Goal: Complete application form: Complete application form

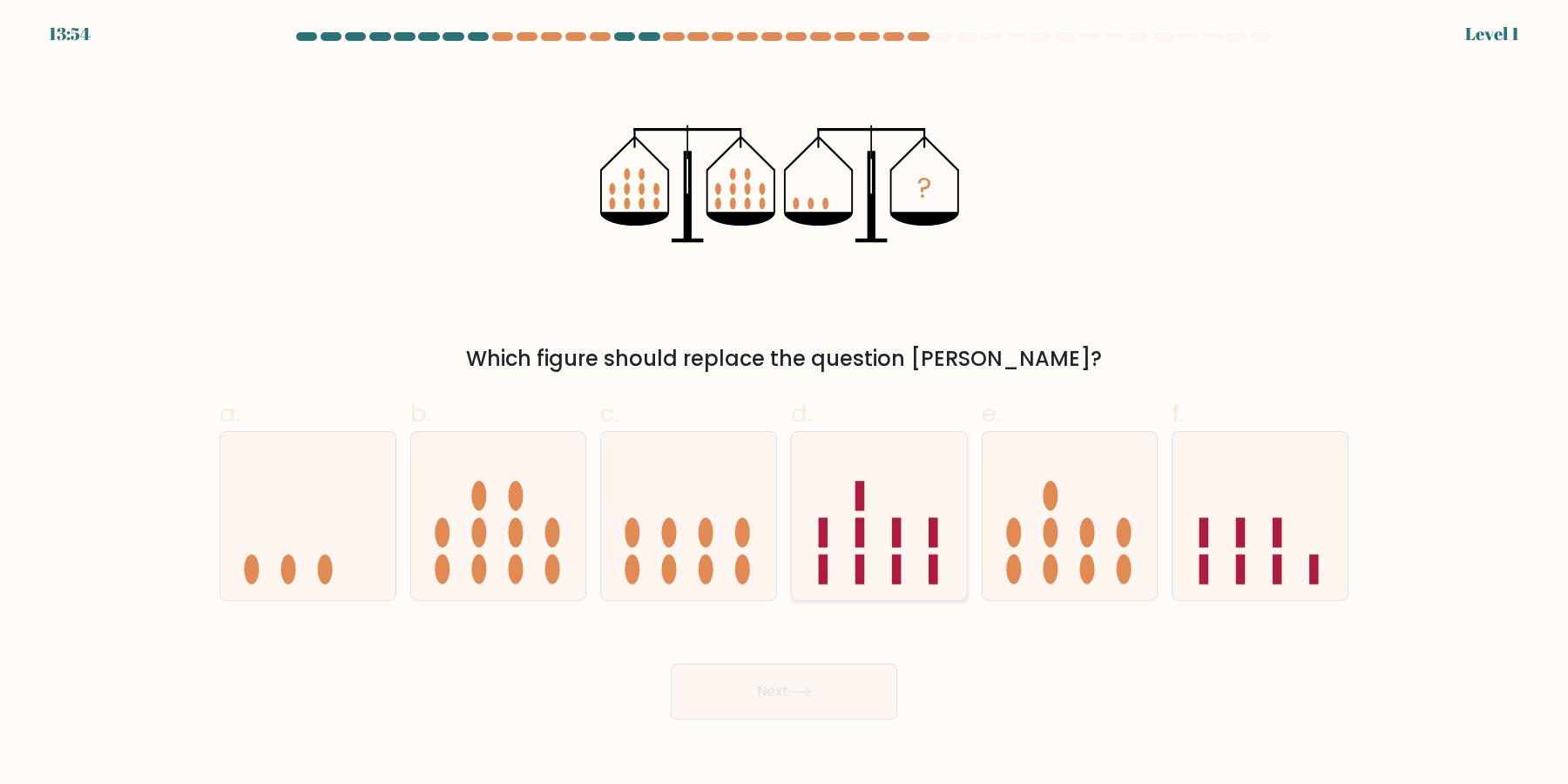
click at [949, 523] on icon at bounding box center [879, 517] width 175 height 145
click at [784, 404] on input "d." at bounding box center [784, 397] width 1 height 11
radio input "true"
click at [671, 664] on button "Next" at bounding box center [784, 691] width 226 height 56
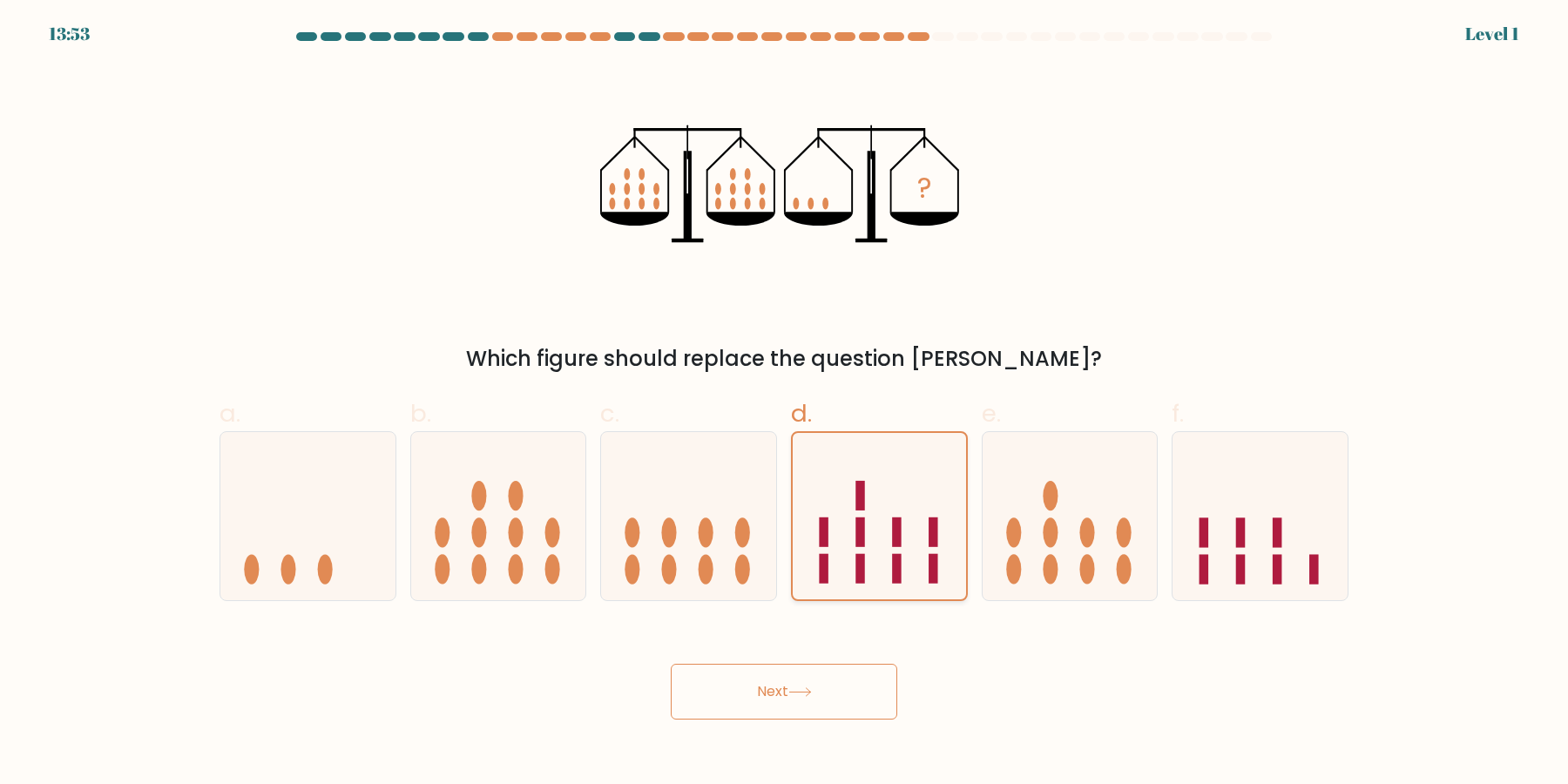
click at [671, 664] on button "Next" at bounding box center [784, 691] width 226 height 56
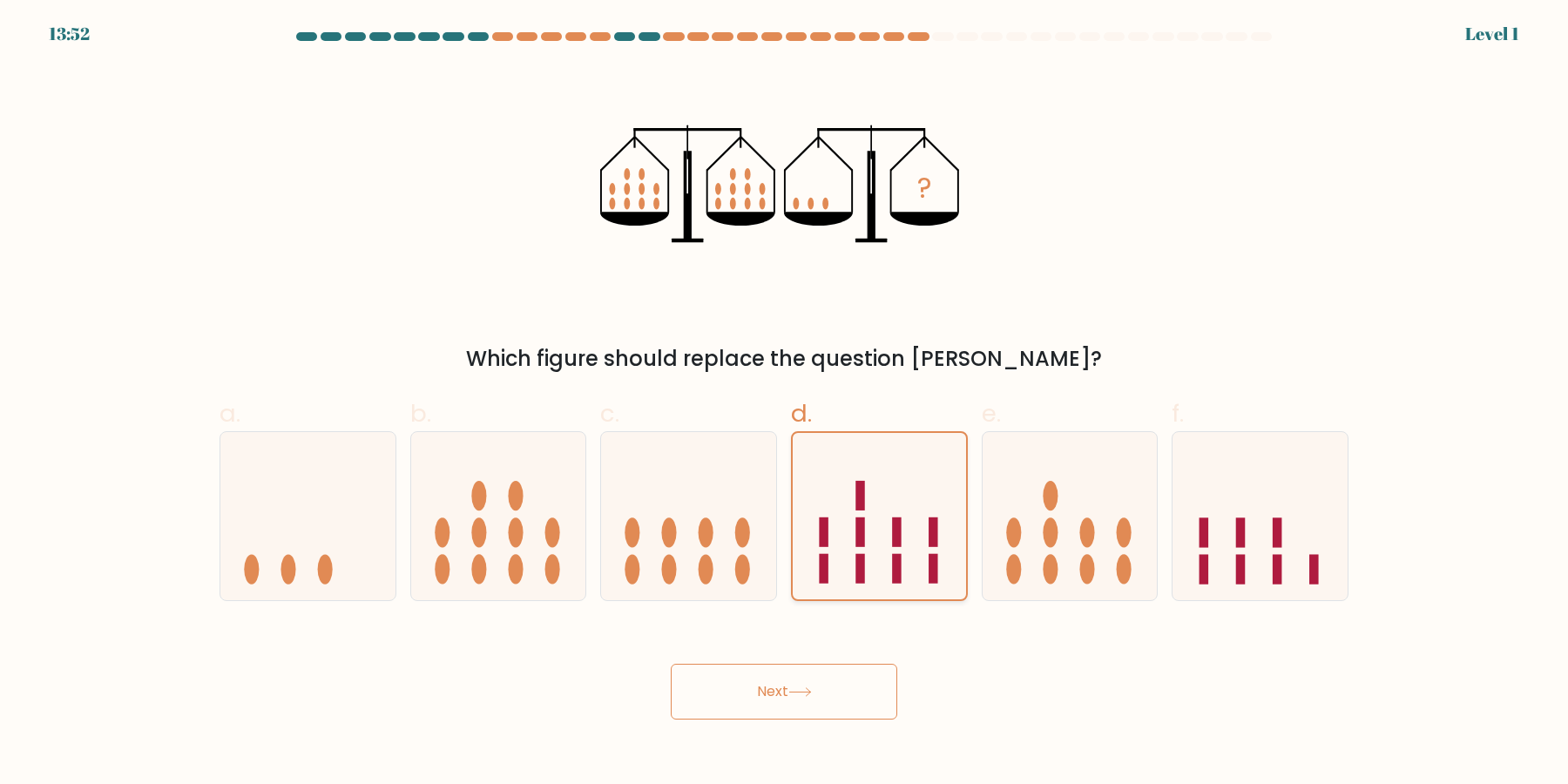
click at [671, 664] on button "Next" at bounding box center [784, 691] width 226 height 56
click button "Next" at bounding box center [784, 691] width 226 height 56
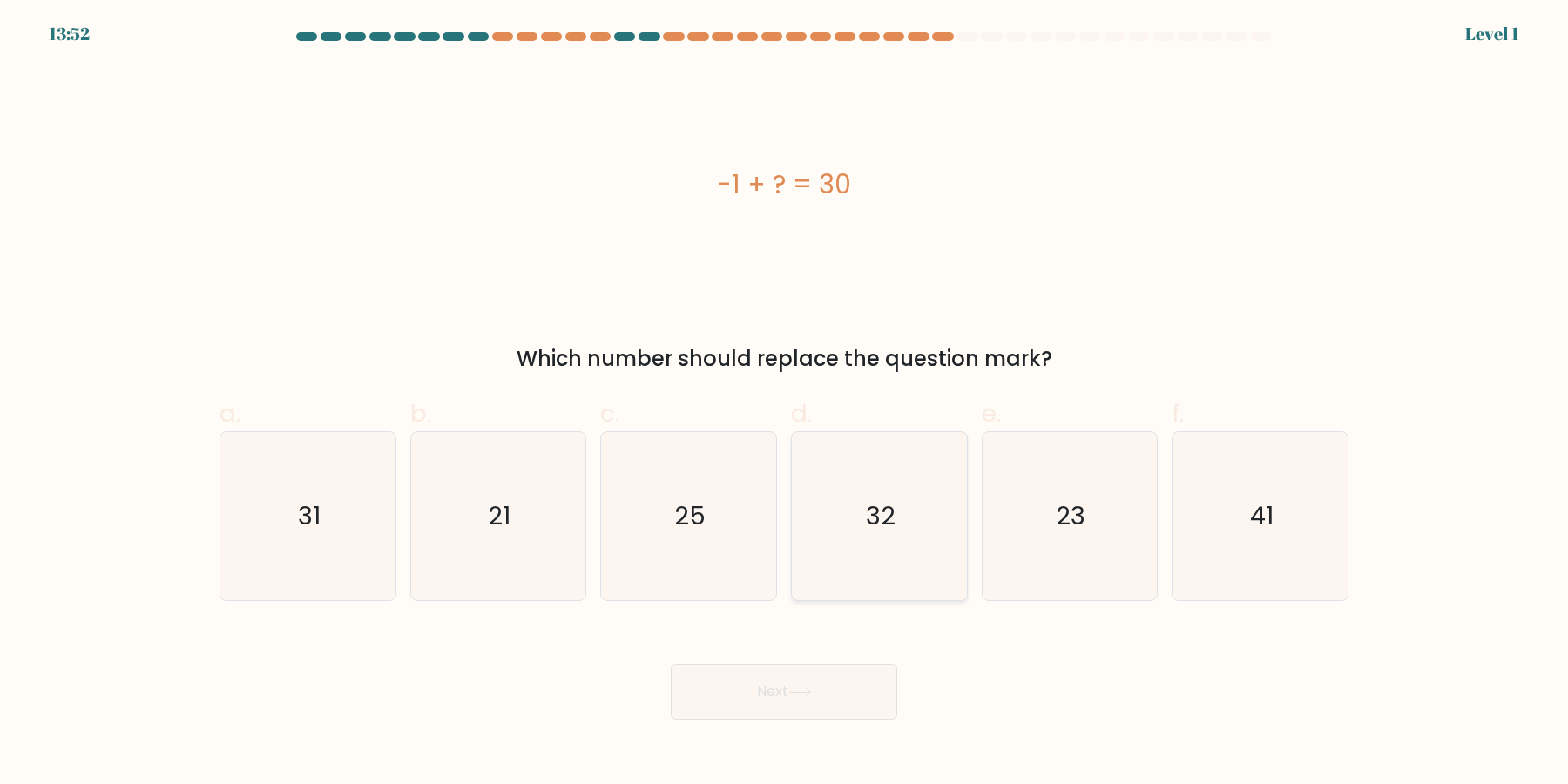
click at [671, 664] on button "Next" at bounding box center [784, 691] width 226 height 56
click at [849, 478] on icon "32" at bounding box center [880, 517] width 168 height 169
click at [784, 404] on input "d. 32" at bounding box center [784, 397] width 1 height 11
radio input "true"
click at [671, 664] on button "Next" at bounding box center [784, 691] width 226 height 56
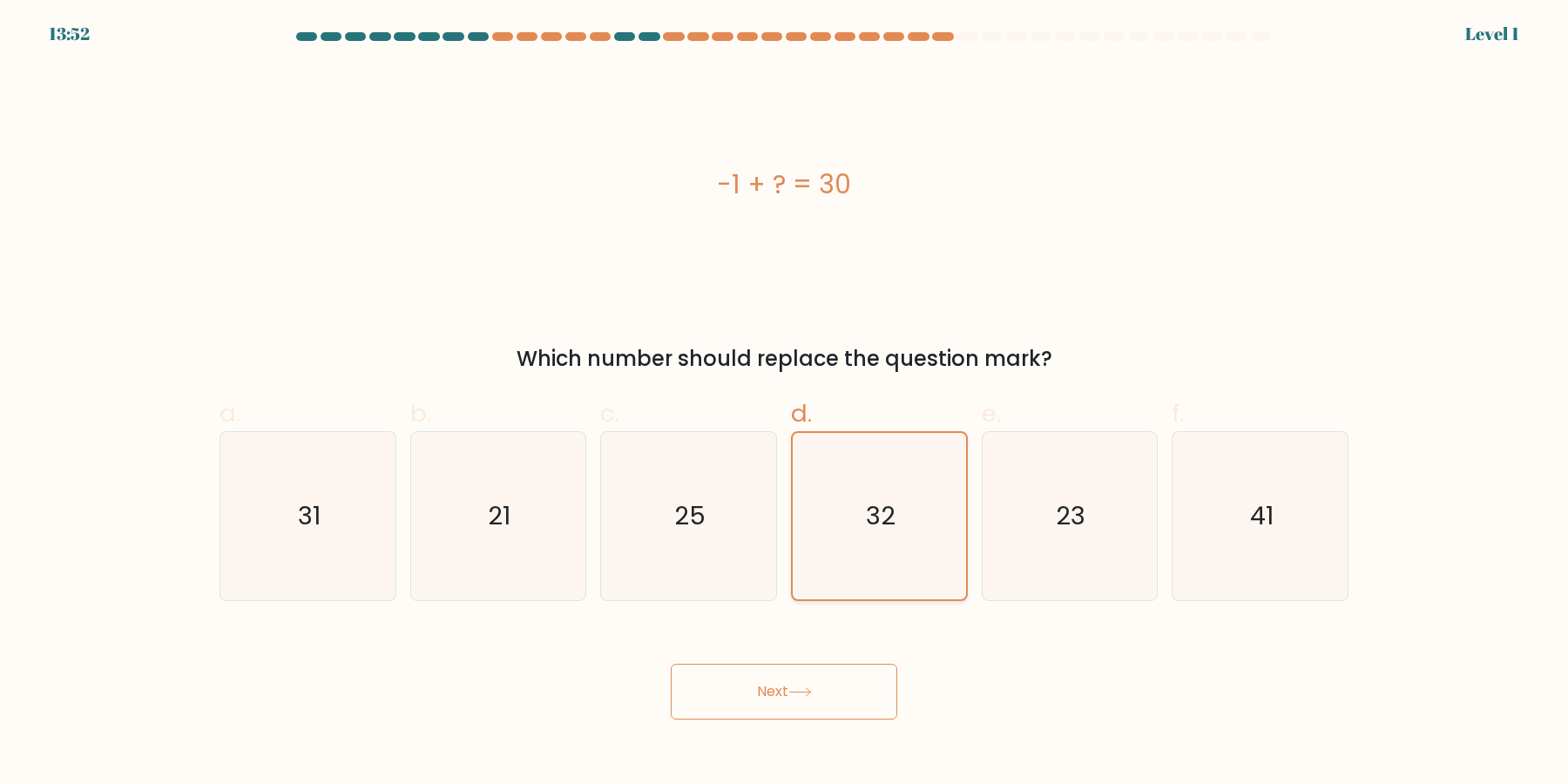
click at [671, 664] on button "Next" at bounding box center [784, 691] width 226 height 56
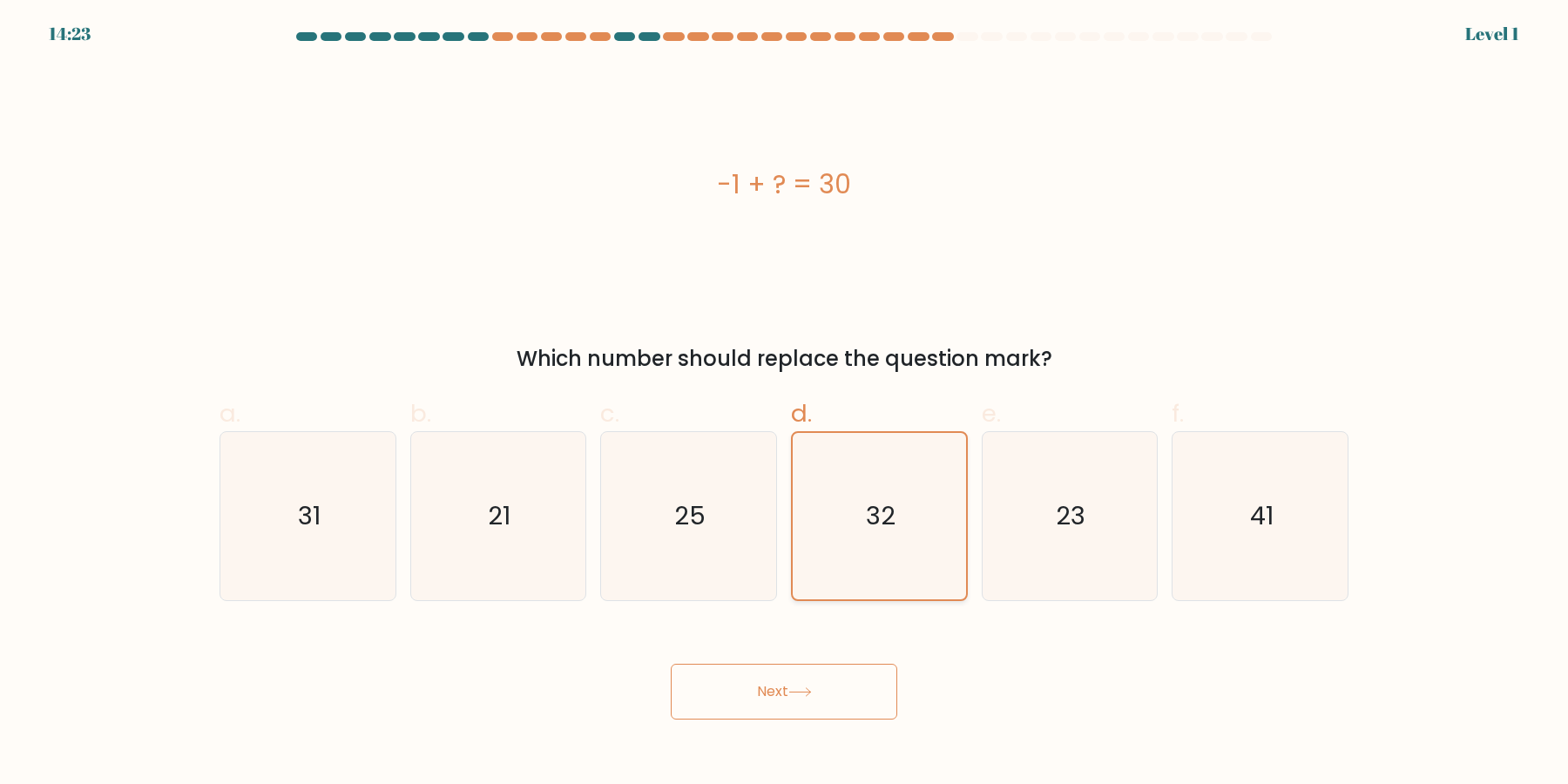
click at [671, 664] on button "Next" at bounding box center [784, 691] width 226 height 56
click at [849, 478] on icon "32" at bounding box center [880, 517] width 167 height 167
click at [784, 404] on input "d. 32" at bounding box center [784, 397] width 1 height 11
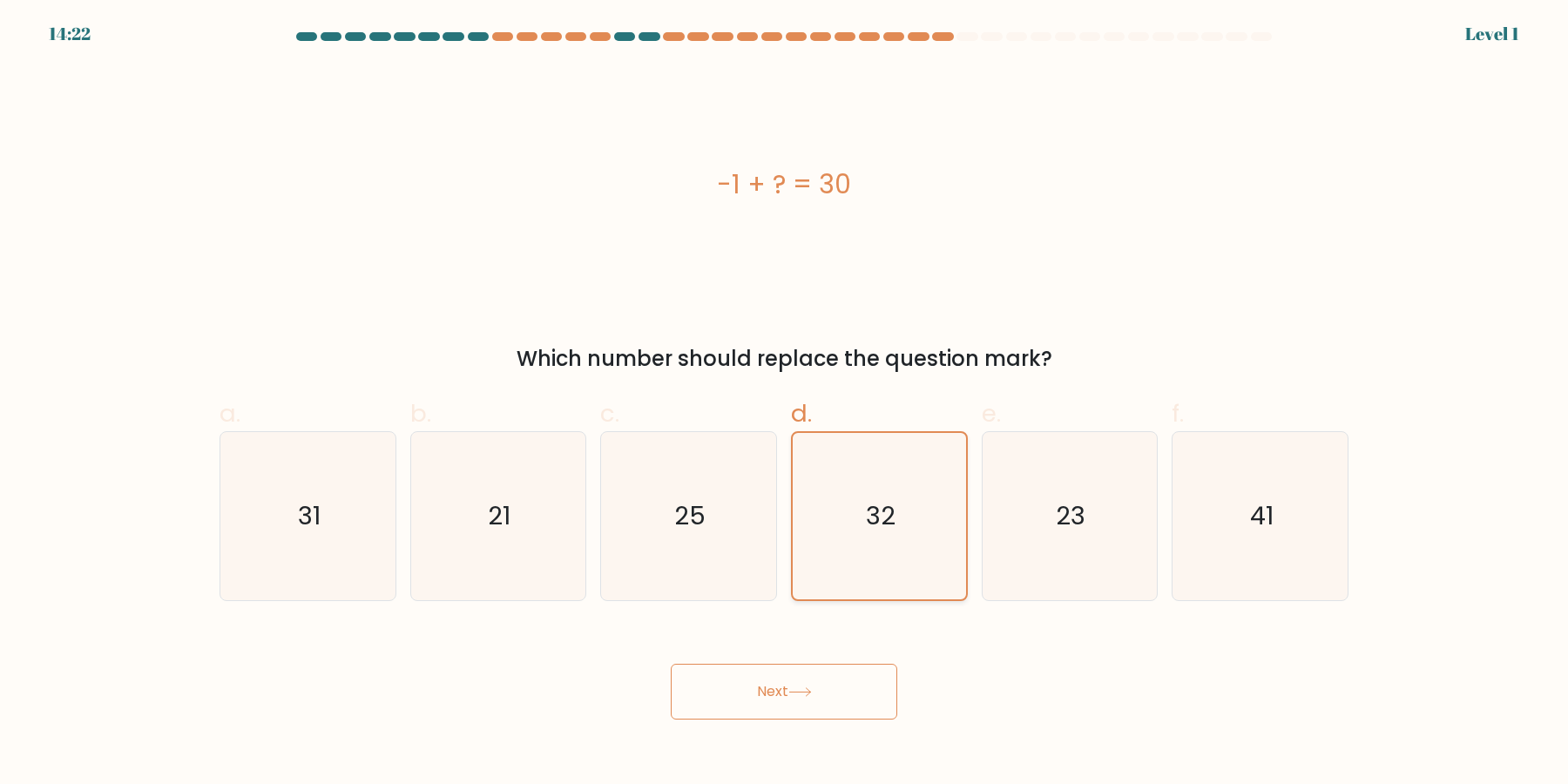
click at [671, 664] on button "Next" at bounding box center [784, 691] width 226 height 56
click button "Next" at bounding box center [784, 691] width 226 height 56
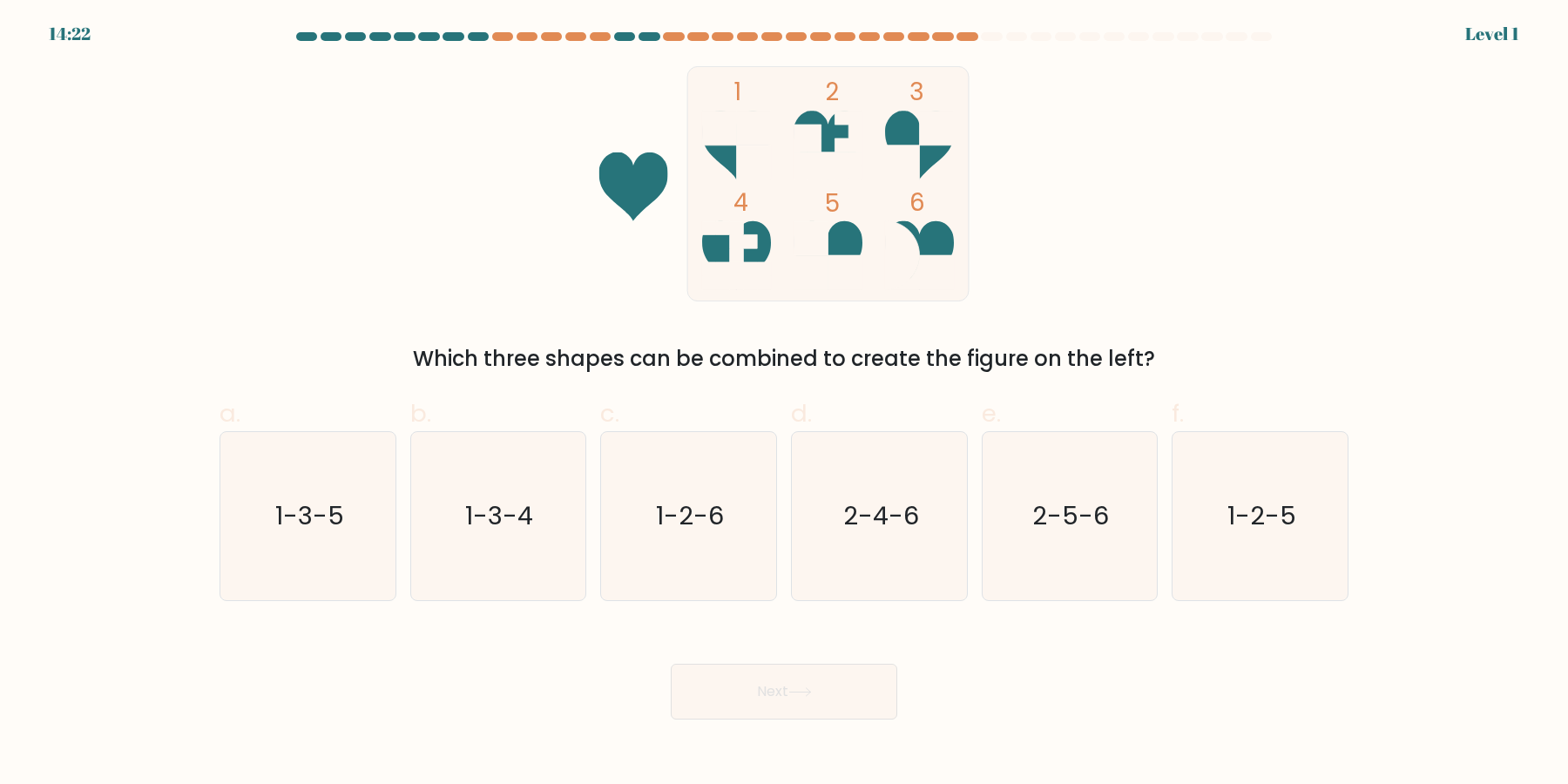
click at [671, 664] on button "Next" at bounding box center [784, 691] width 226 height 56
click at [849, 478] on icon "2-4-6" at bounding box center [880, 517] width 168 height 169
click at [784, 404] on input "d. 2-4-6" at bounding box center [784, 397] width 1 height 11
radio input "true"
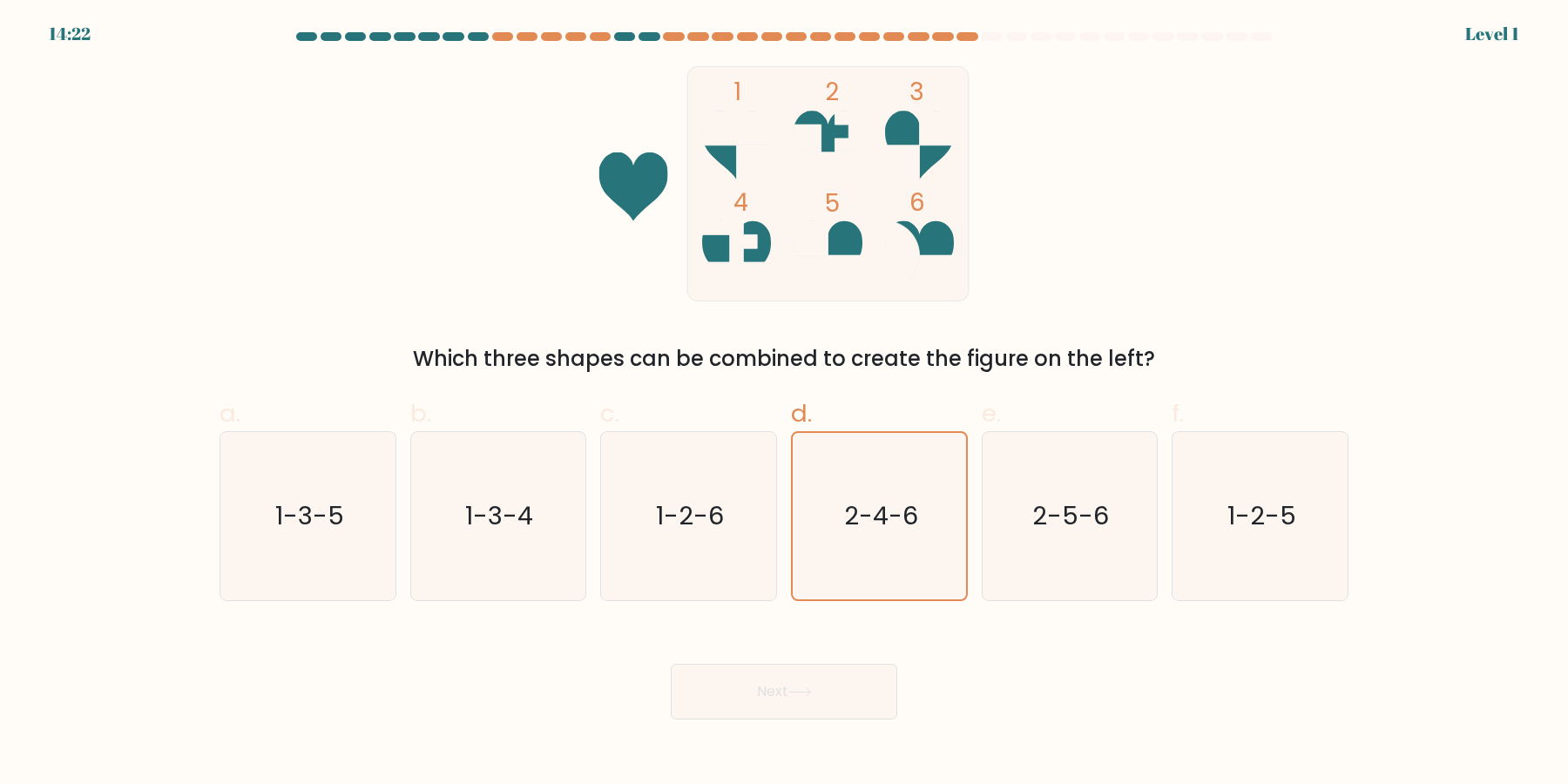
click at [671, 664] on button "Next" at bounding box center [784, 691] width 226 height 56
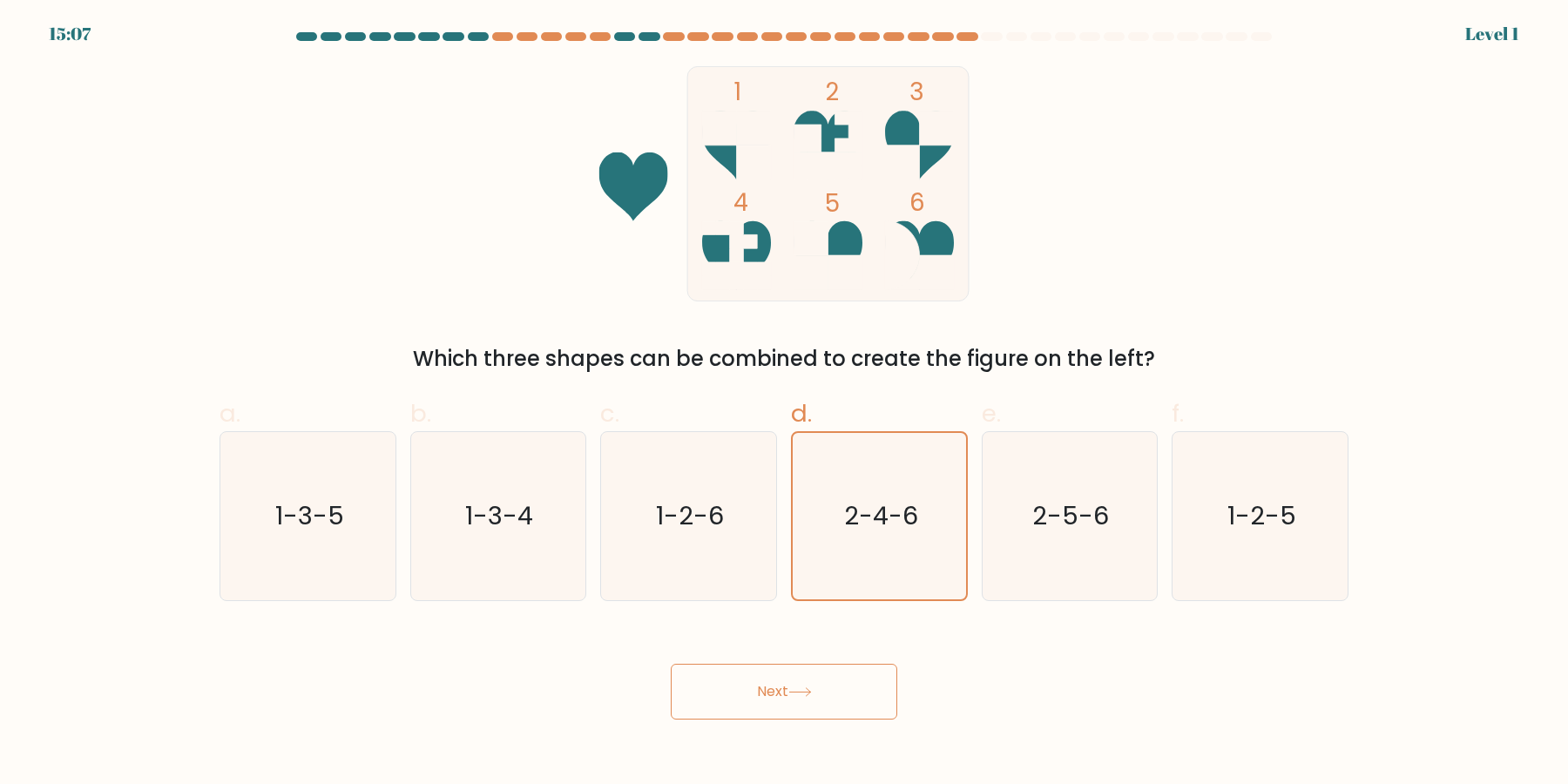
click button "Next" at bounding box center [784, 691] width 226 height 56
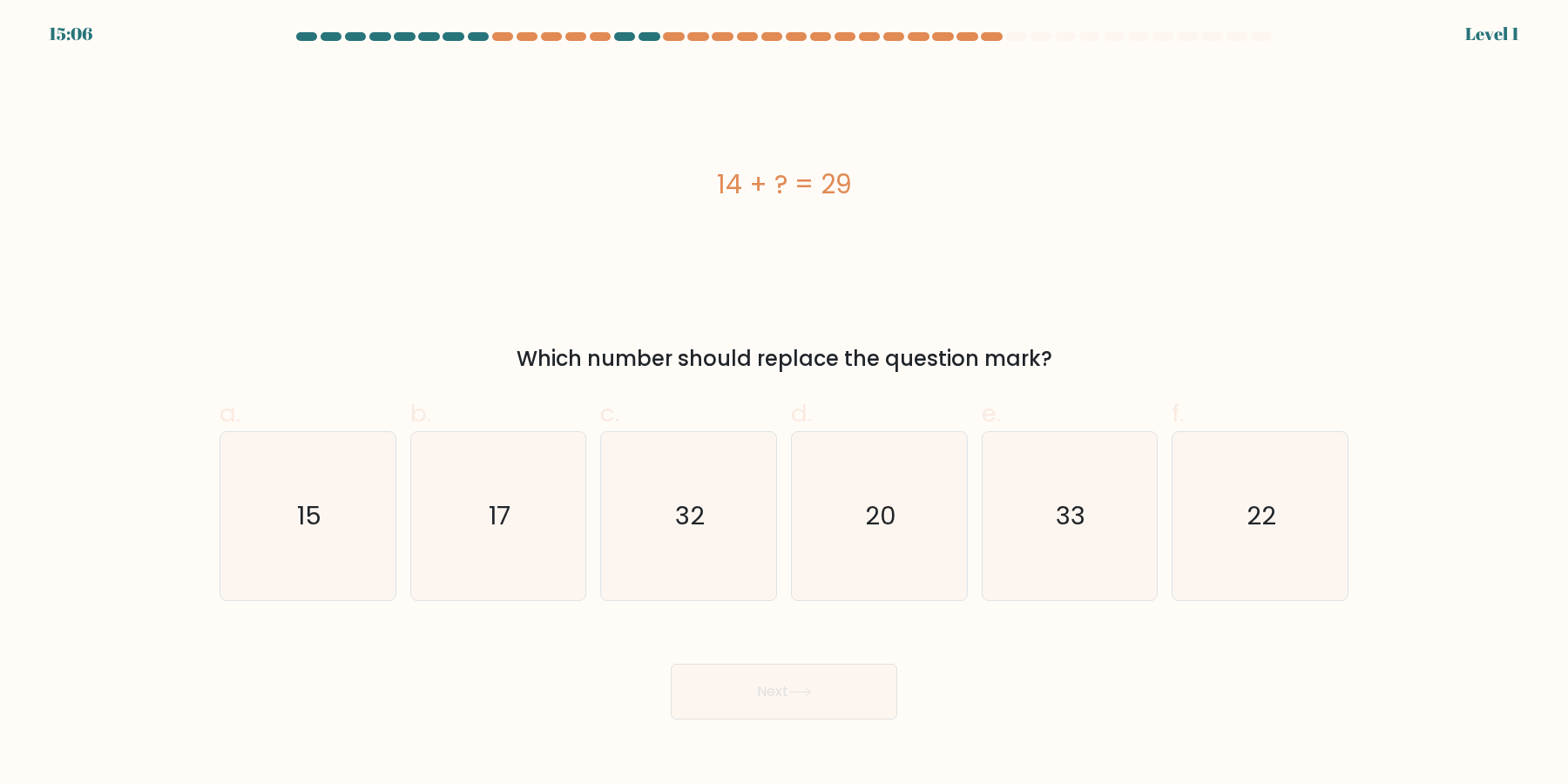
click at [849, 478] on icon "20" at bounding box center [880, 517] width 168 height 169
click at [784, 404] on input "d. 20" at bounding box center [784, 397] width 1 height 11
radio input "true"
click at [671, 664] on button "Next" at bounding box center [784, 691] width 226 height 56
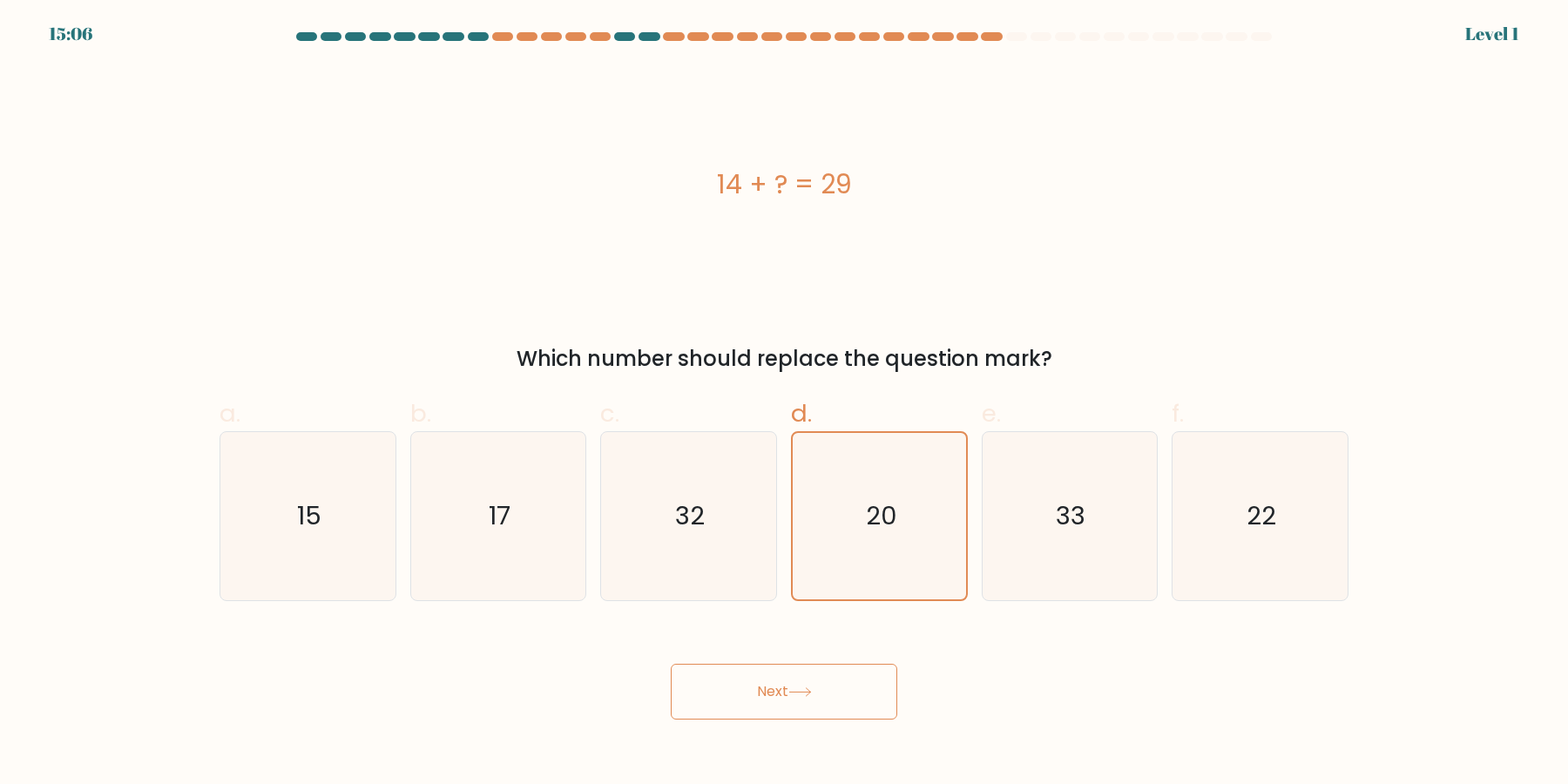
click at [671, 664] on button "Next" at bounding box center [784, 691] width 226 height 56
click at [849, 478] on icon "20" at bounding box center [880, 517] width 167 height 167
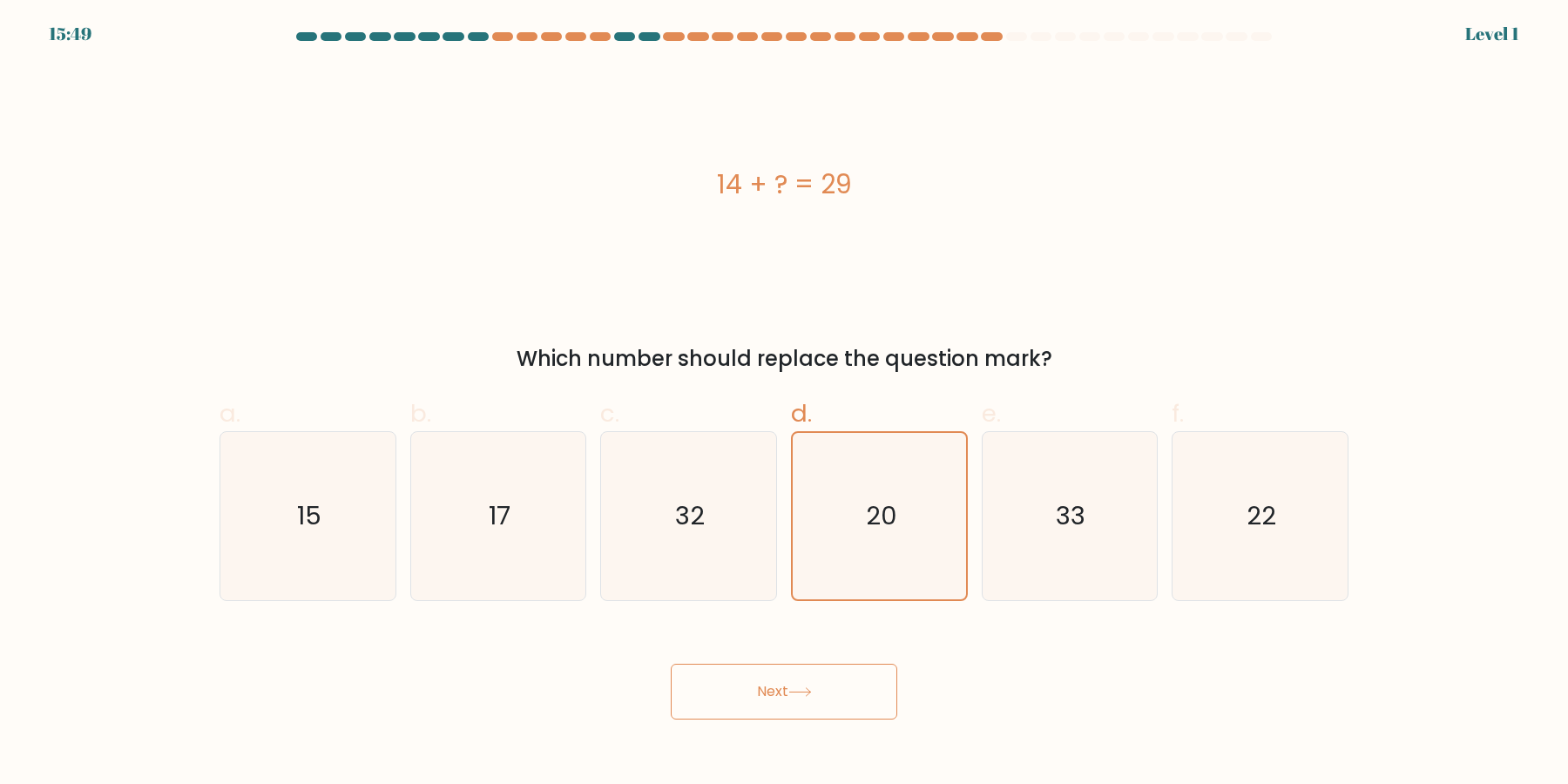
click at [784, 404] on input "d. 20" at bounding box center [784, 397] width 1 height 11
click at [671, 664] on button "Next" at bounding box center [784, 691] width 226 height 56
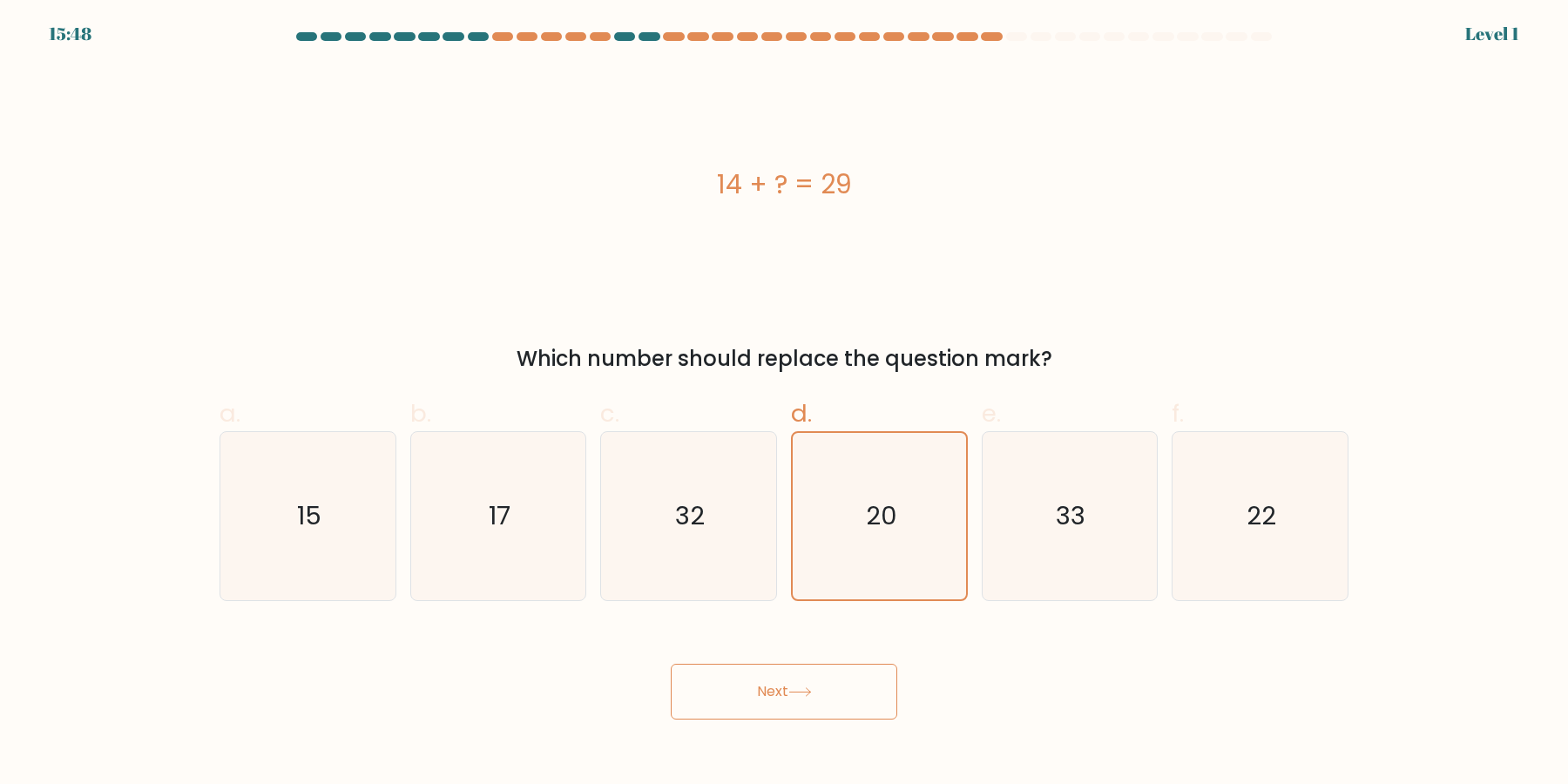
click at [671, 664] on button "Next" at bounding box center [784, 691] width 226 height 56
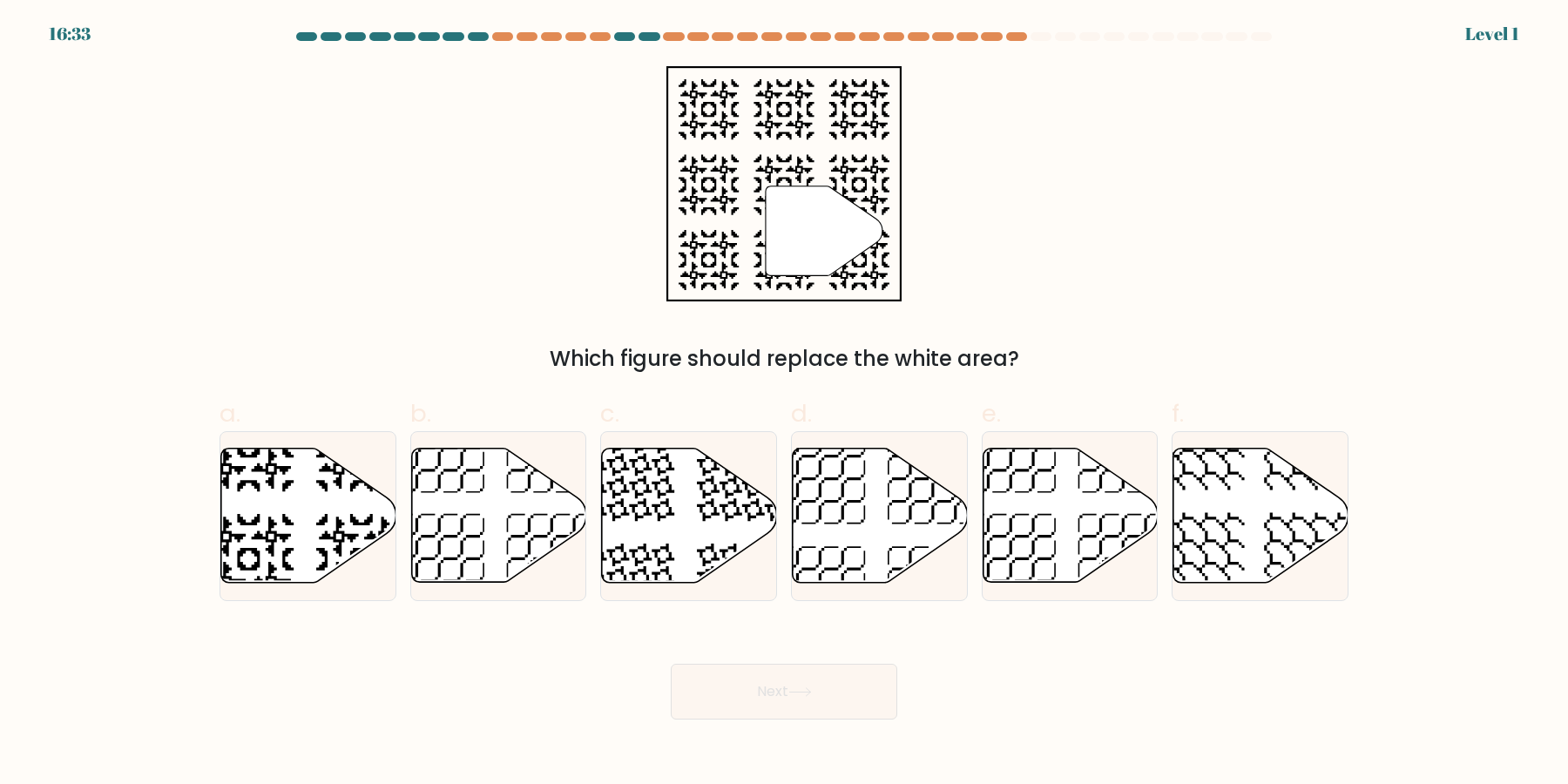
click at [671, 664] on button "Next" at bounding box center [784, 691] width 226 height 56
click at [849, 478] on icon at bounding box center [820, 479] width 91 height 91
click at [784, 404] on input "d." at bounding box center [784, 397] width 1 height 11
radio input "true"
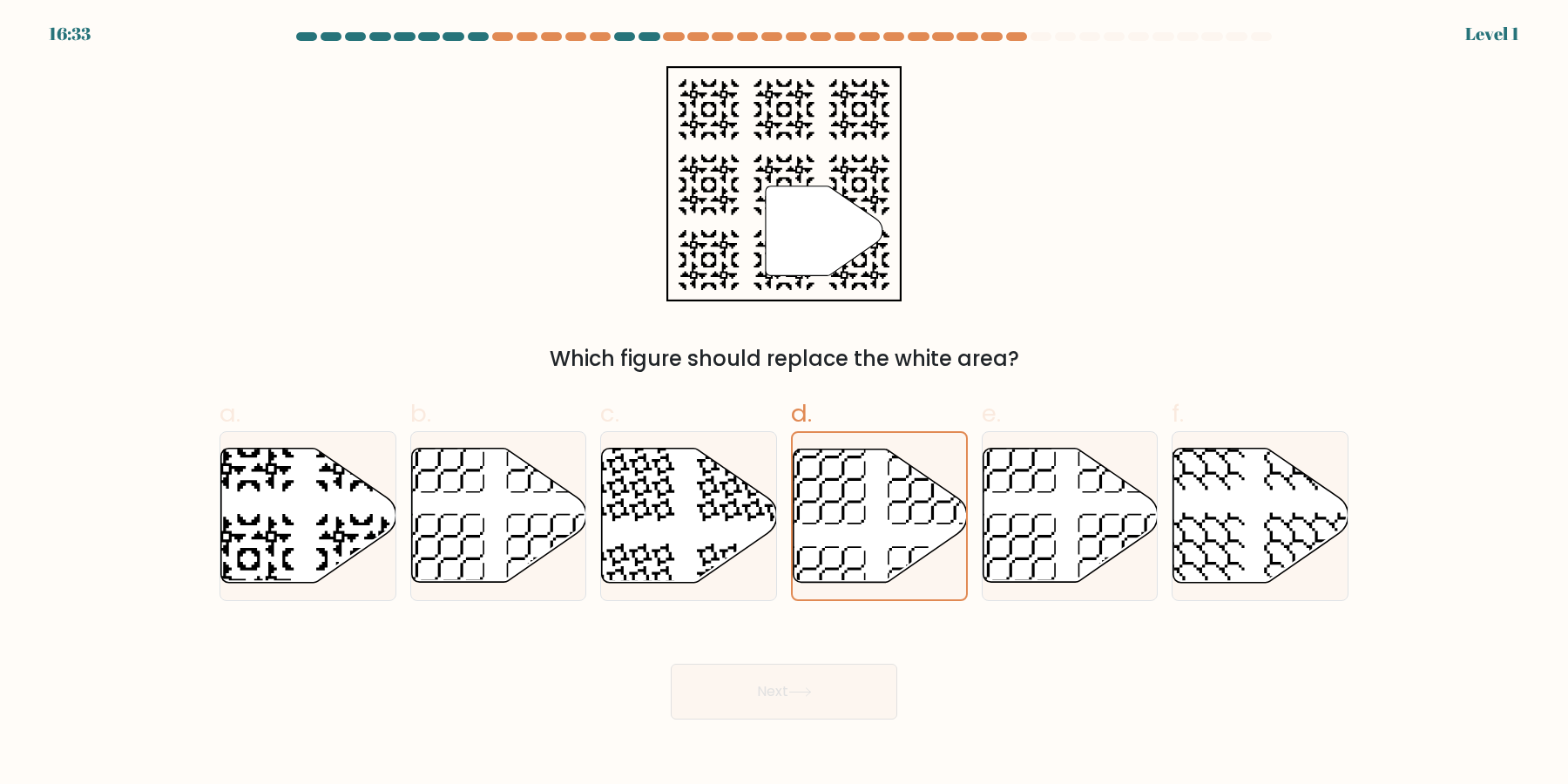
click at [671, 664] on button "Next" at bounding box center [784, 691] width 226 height 56
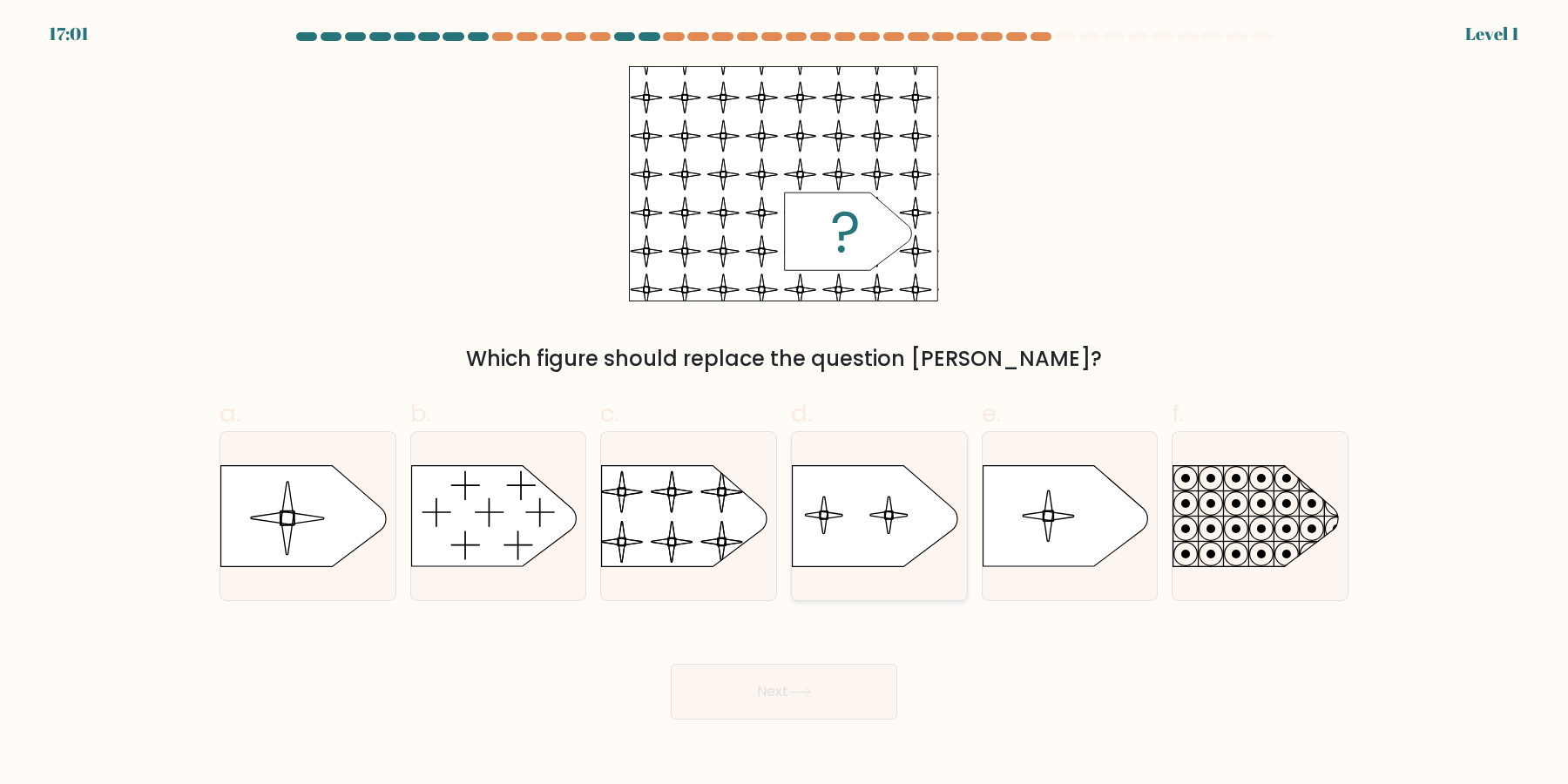
click at [881, 518] on icon at bounding box center [875, 517] width 165 height 101
click at [784, 404] on input "d." at bounding box center [784, 397] width 1 height 11
radio input "true"
click at [671, 664] on button "Next" at bounding box center [784, 691] width 226 height 56
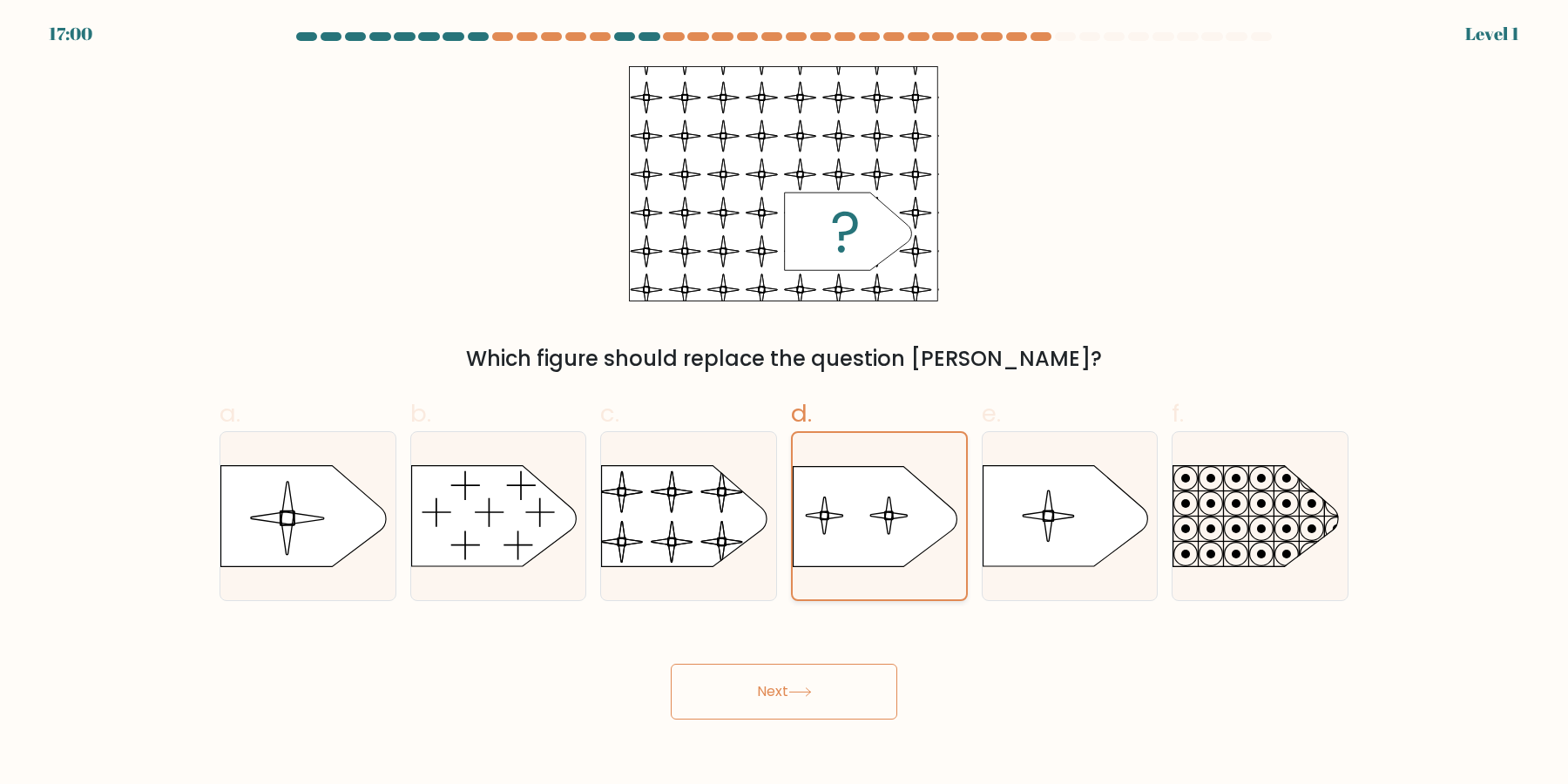
click at [671, 664] on button "Next" at bounding box center [784, 691] width 226 height 56
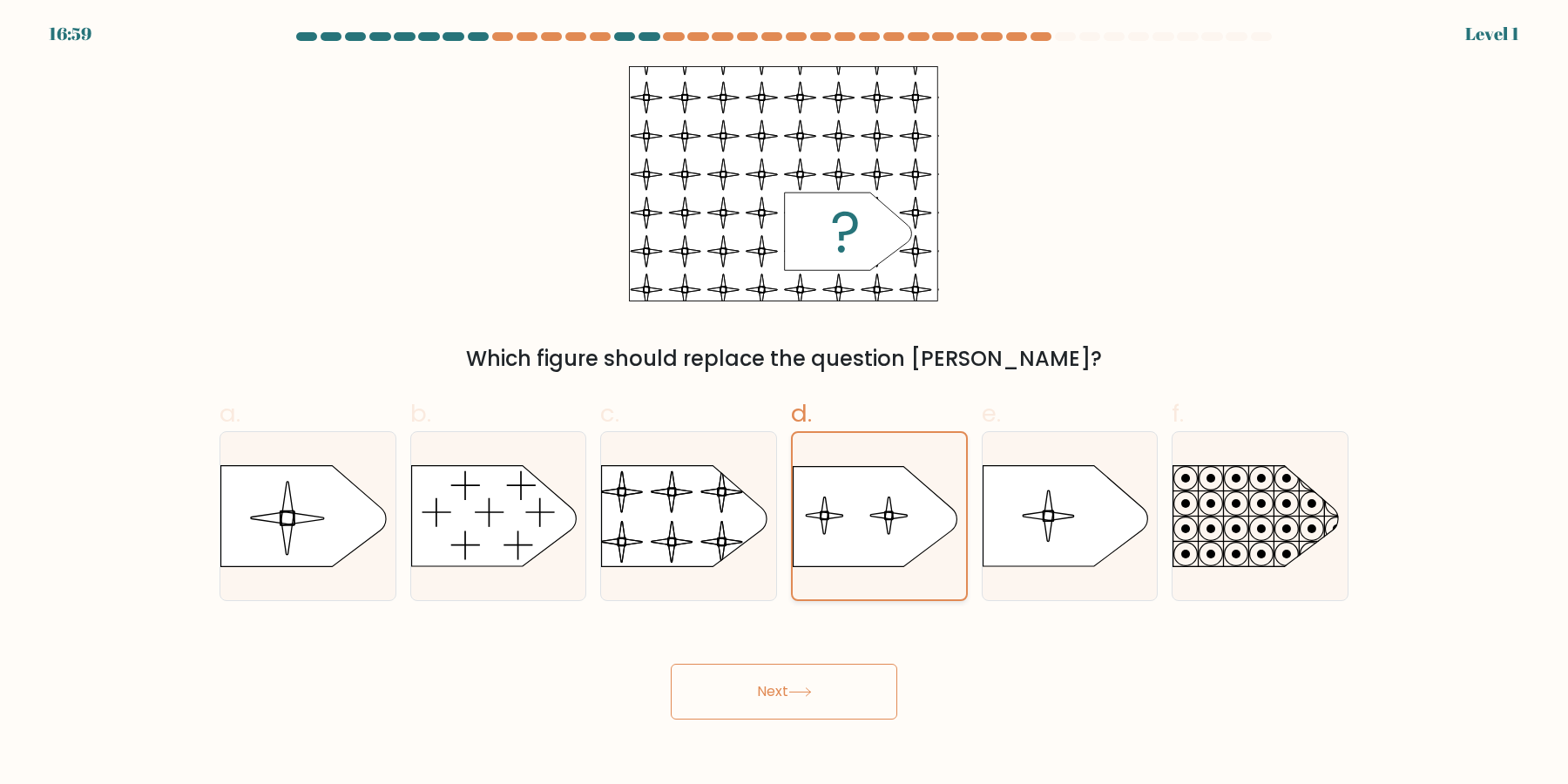
click at [671, 664] on button "Next" at bounding box center [784, 691] width 226 height 56
click at [881, 518] on icon at bounding box center [875, 516] width 163 height 100
click at [784, 404] on input "d." at bounding box center [784, 397] width 1 height 11
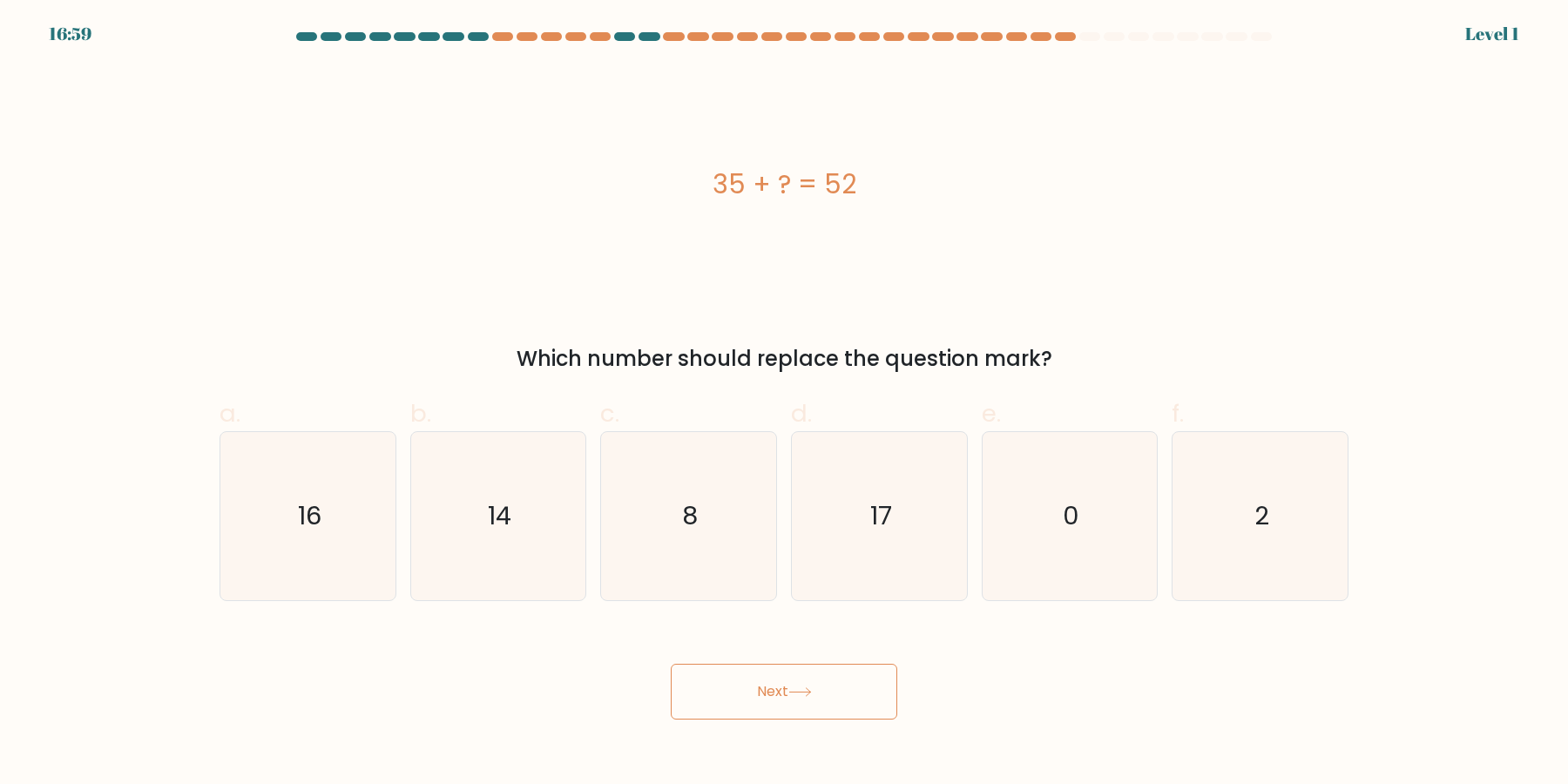
click at [671, 664] on button "Next" at bounding box center [784, 691] width 226 height 56
click at [864, 528] on icon "17" at bounding box center [880, 517] width 168 height 169
click at [784, 404] on input "d. 17" at bounding box center [784, 397] width 1 height 11
radio input "true"
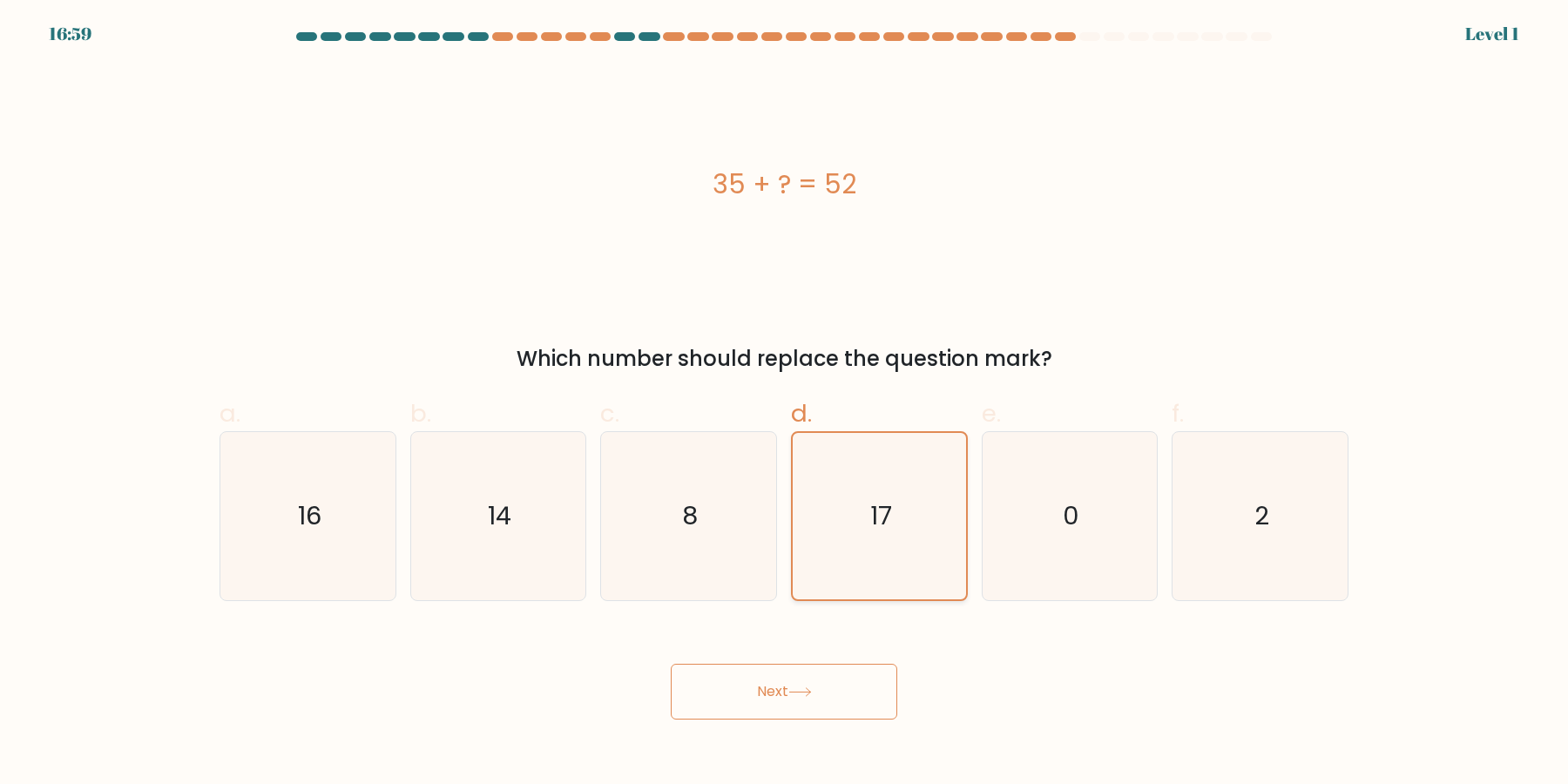
click at [671, 664] on button "Next" at bounding box center [784, 691] width 226 height 56
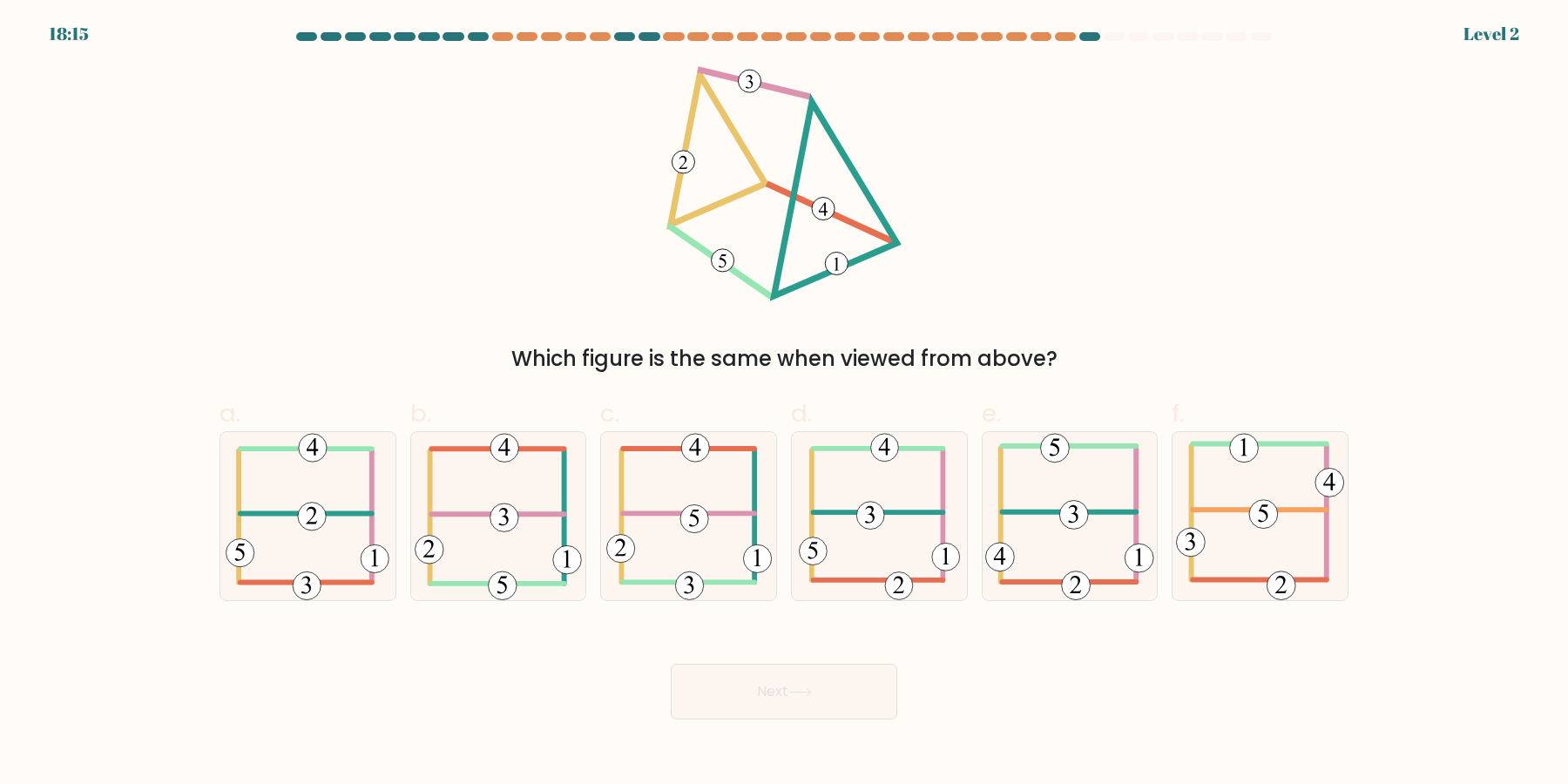
click at [864, 528] on 594 at bounding box center [870, 516] width 27 height 27
click at [784, 404] on input "d." at bounding box center [784, 397] width 1 height 11
radio input "true"
click at [671, 664] on button "Next" at bounding box center [784, 691] width 226 height 56
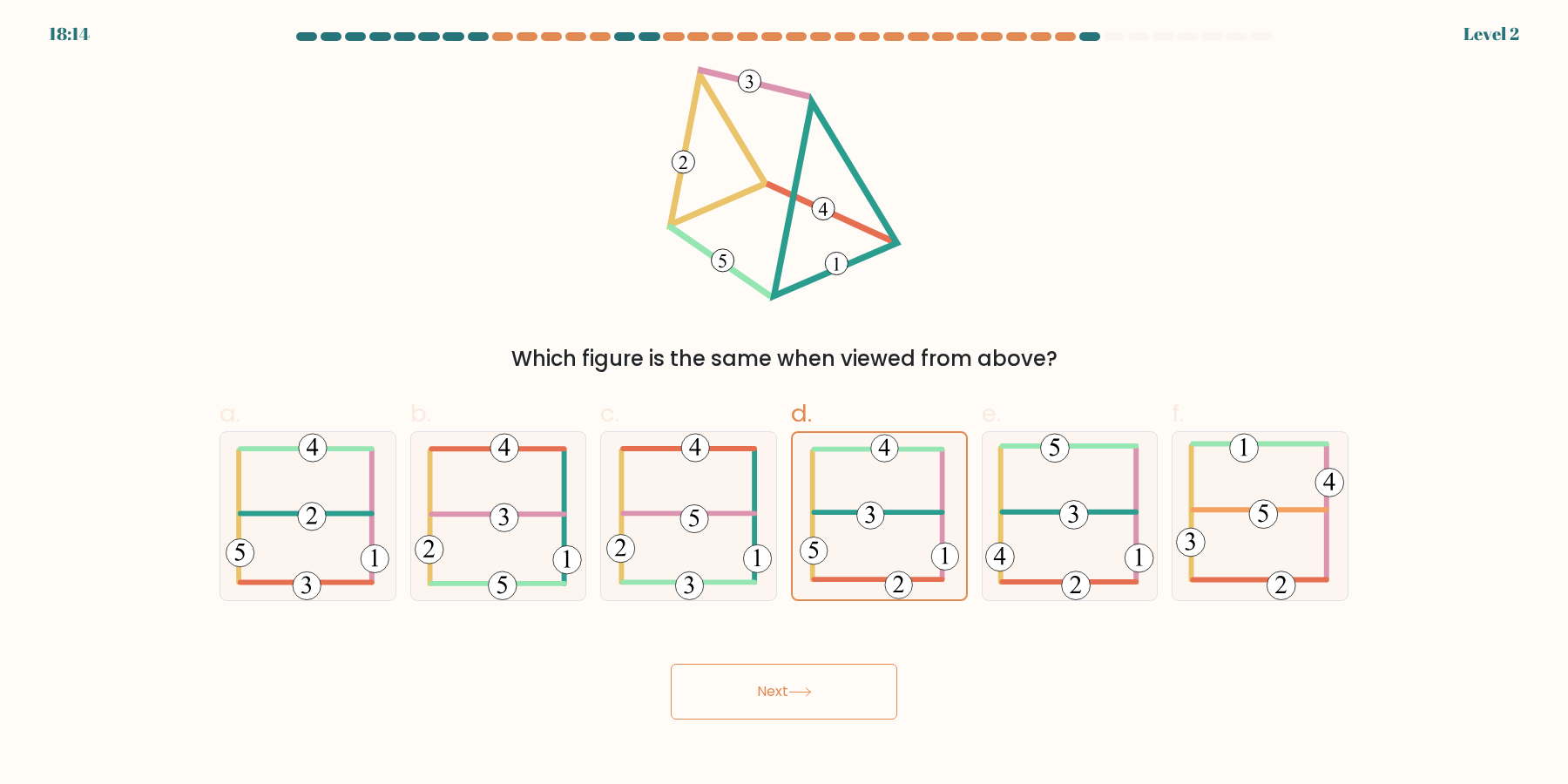
click at [671, 664] on button "Next" at bounding box center [784, 691] width 226 height 56
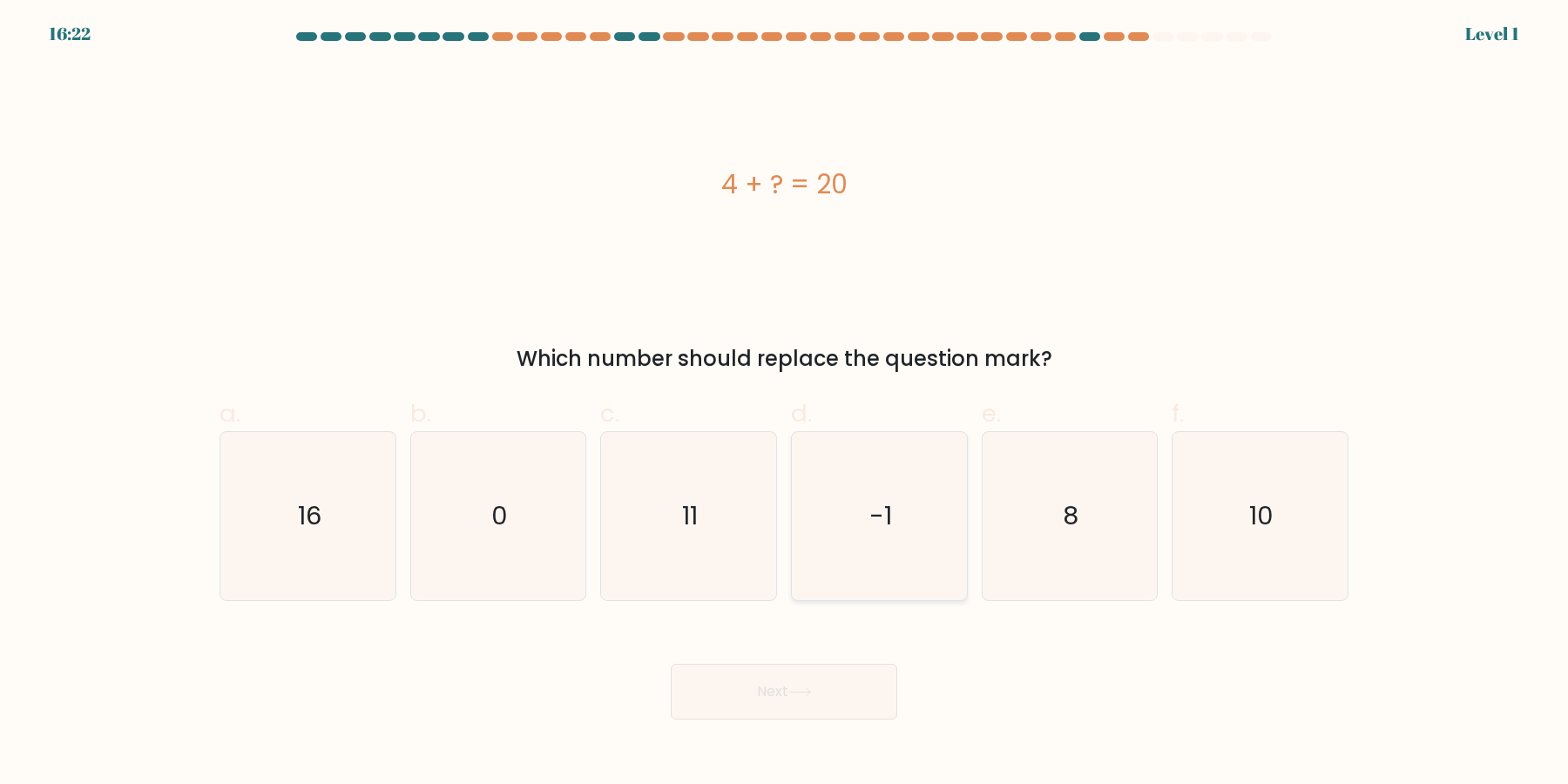
click at [873, 525] on icon "-1" at bounding box center [880, 517] width 168 height 169
click at [784, 404] on input "d. -1" at bounding box center [784, 397] width 1 height 11
radio input "true"
drag, startPoint x: 836, startPoint y: 658, endPoint x: 829, endPoint y: 674, distance: 17.5
click at [832, 661] on div "Next" at bounding box center [784, 670] width 1150 height 98
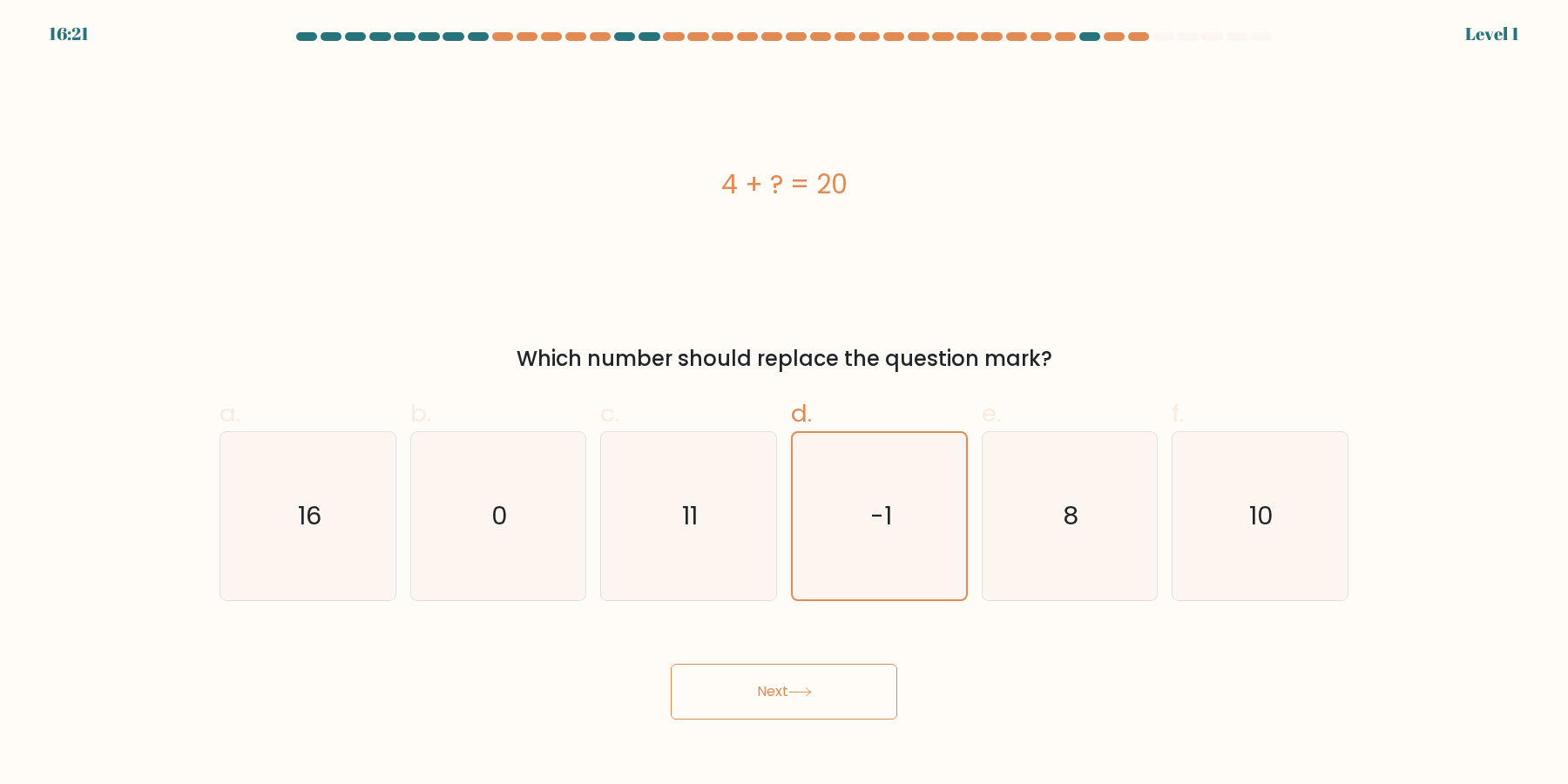
click at [829, 676] on button "Next" at bounding box center [784, 691] width 226 height 56
click at [880, 531] on icon "-1" at bounding box center [880, 517] width 167 height 167
click at [784, 404] on input "d. -1" at bounding box center [784, 397] width 1 height 11
click at [880, 531] on icon "-1" at bounding box center [880, 517] width 167 height 167
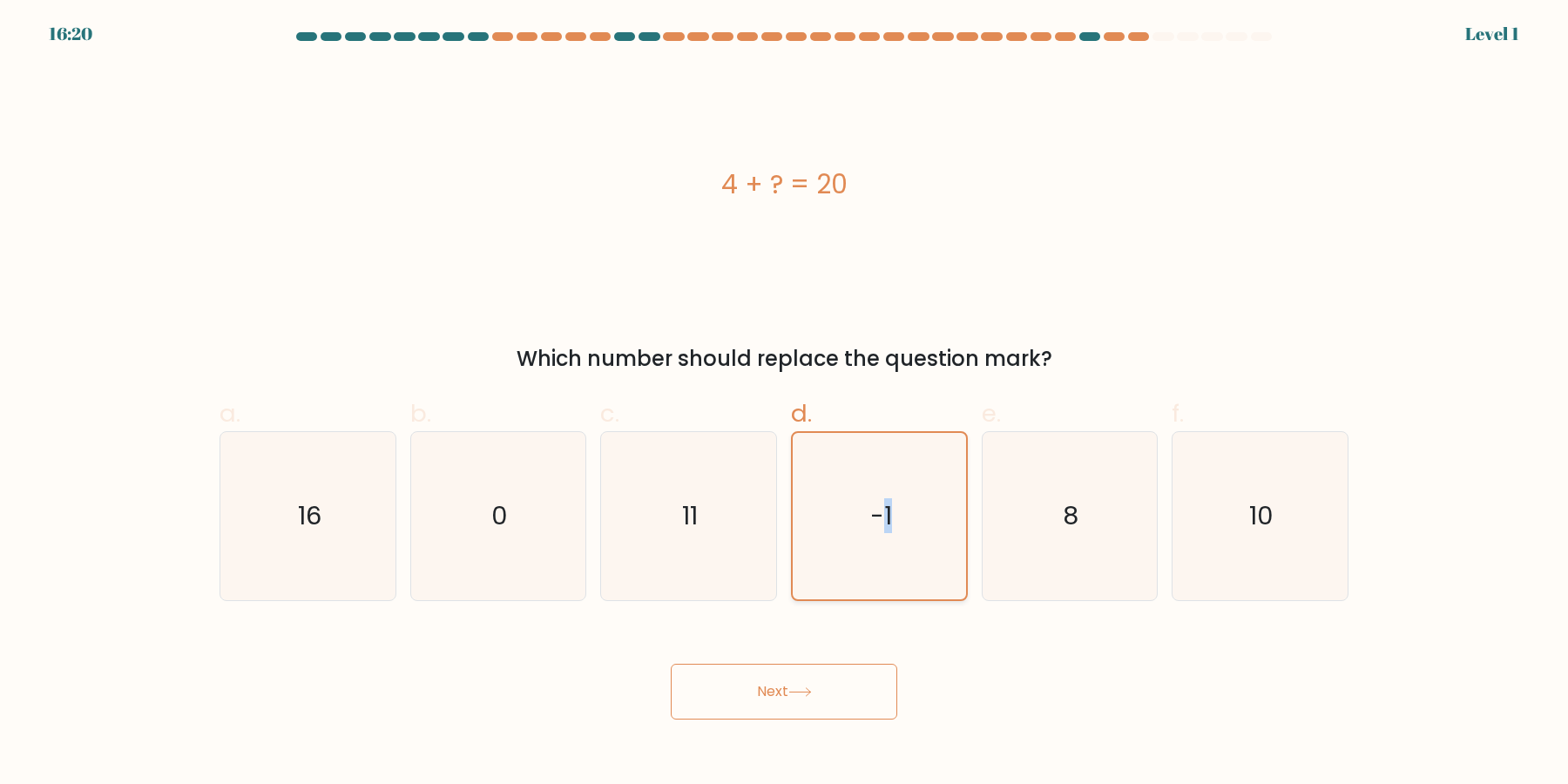
click at [784, 404] on input "d. -1" at bounding box center [784, 397] width 1 height 11
click at [880, 531] on icon "-1" at bounding box center [880, 517] width 167 height 167
click at [784, 404] on input "d. -1" at bounding box center [784, 397] width 1 height 11
click at [880, 531] on icon "-1" at bounding box center [880, 517] width 167 height 167
click at [784, 404] on input "d. -1" at bounding box center [784, 397] width 1 height 11
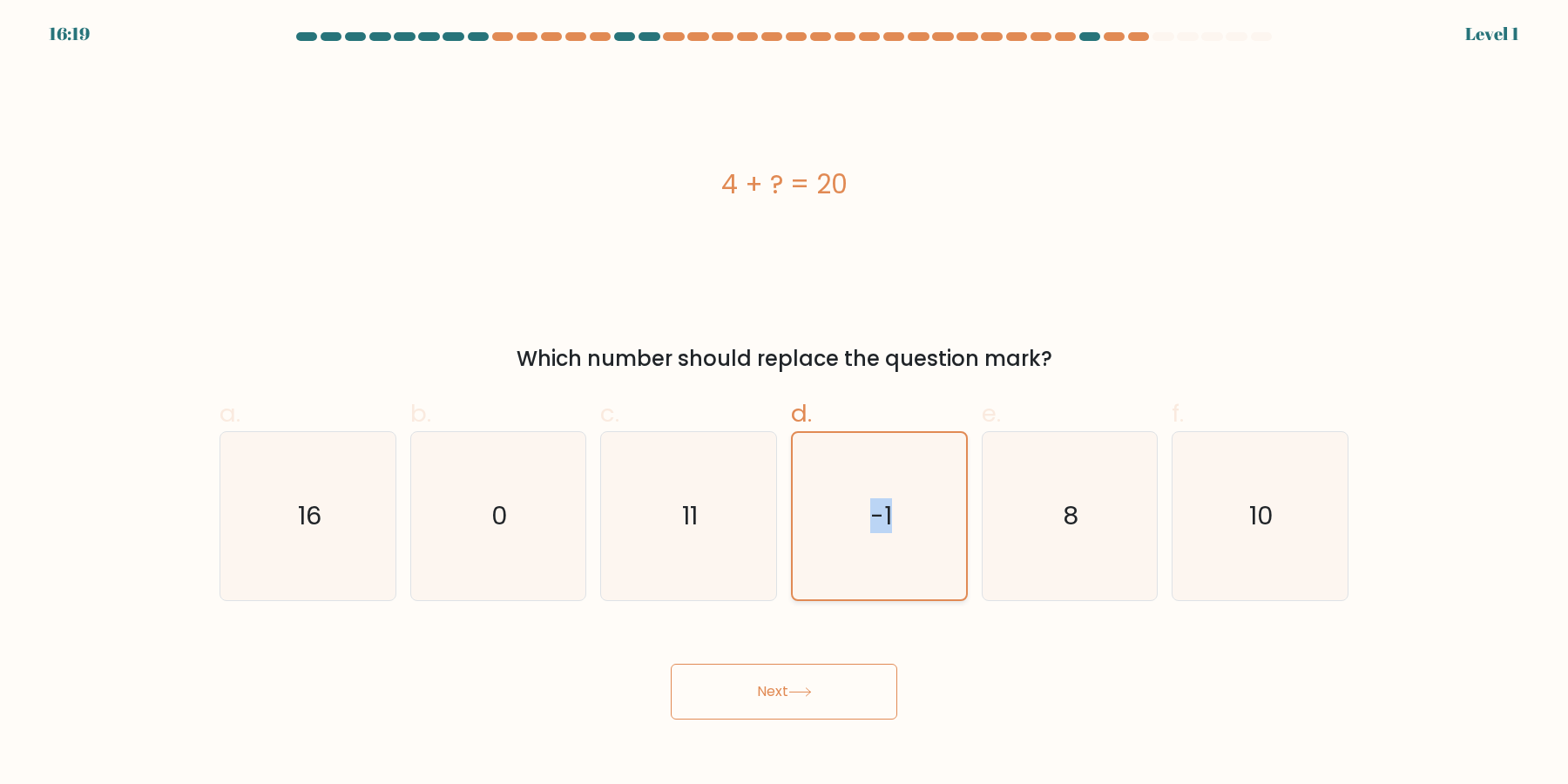
click at [880, 531] on icon "-1" at bounding box center [880, 517] width 167 height 167
click at [784, 404] on input "d. -1" at bounding box center [784, 397] width 1 height 11
click at [880, 531] on icon "-1" at bounding box center [880, 517] width 167 height 167
click at [784, 404] on input "d. -1" at bounding box center [784, 397] width 1 height 11
click at [880, 531] on icon "-1" at bounding box center [880, 517] width 167 height 167
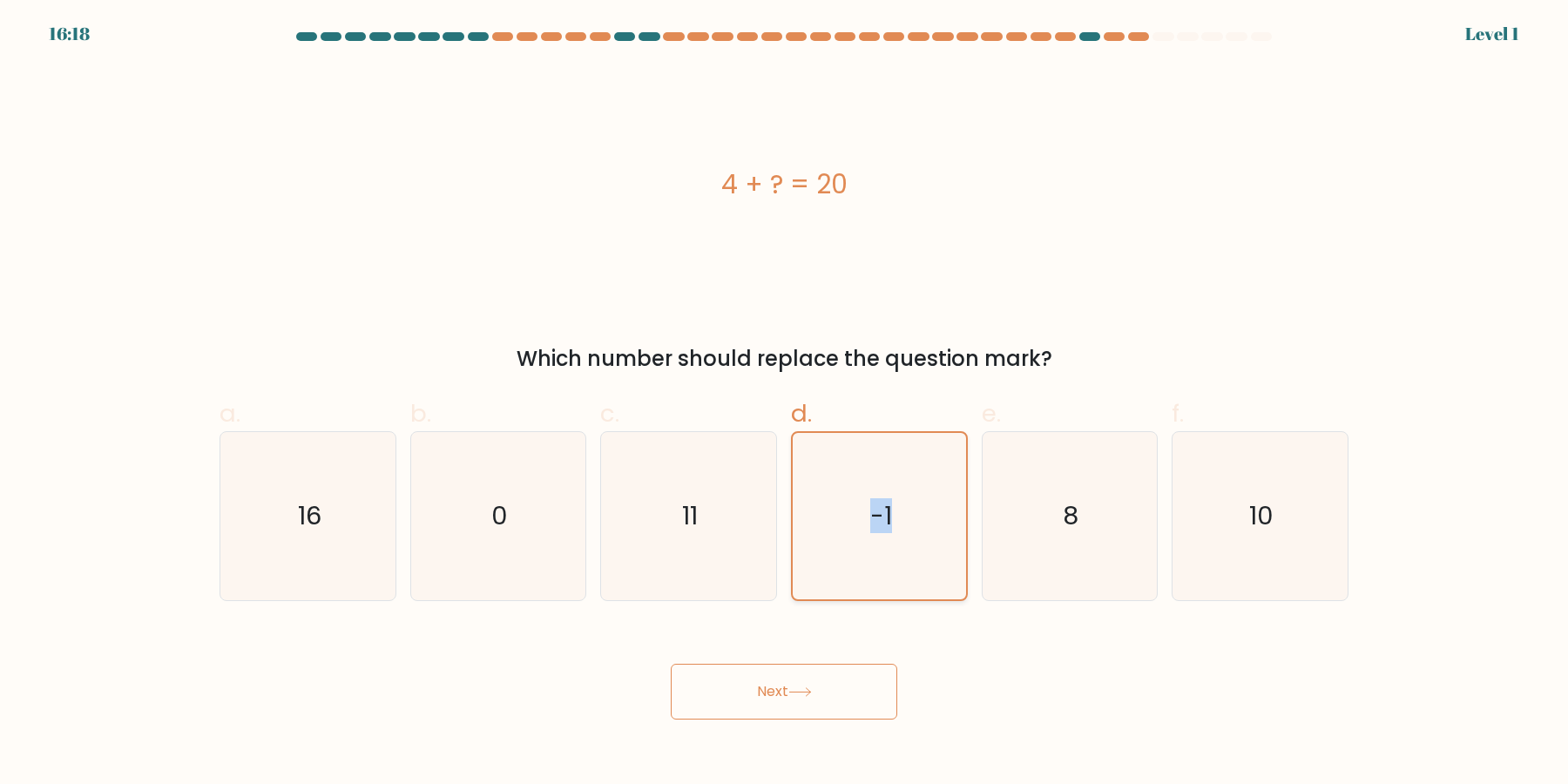
click at [784, 404] on input "d. -1" at bounding box center [784, 397] width 1 height 11
click at [880, 531] on icon "-1" at bounding box center [880, 517] width 167 height 167
click at [784, 404] on input "d. -1" at bounding box center [784, 397] width 1 height 11
click at [880, 531] on icon "-1" at bounding box center [880, 517] width 167 height 167
click at [784, 404] on input "d. -1" at bounding box center [784, 397] width 1 height 11
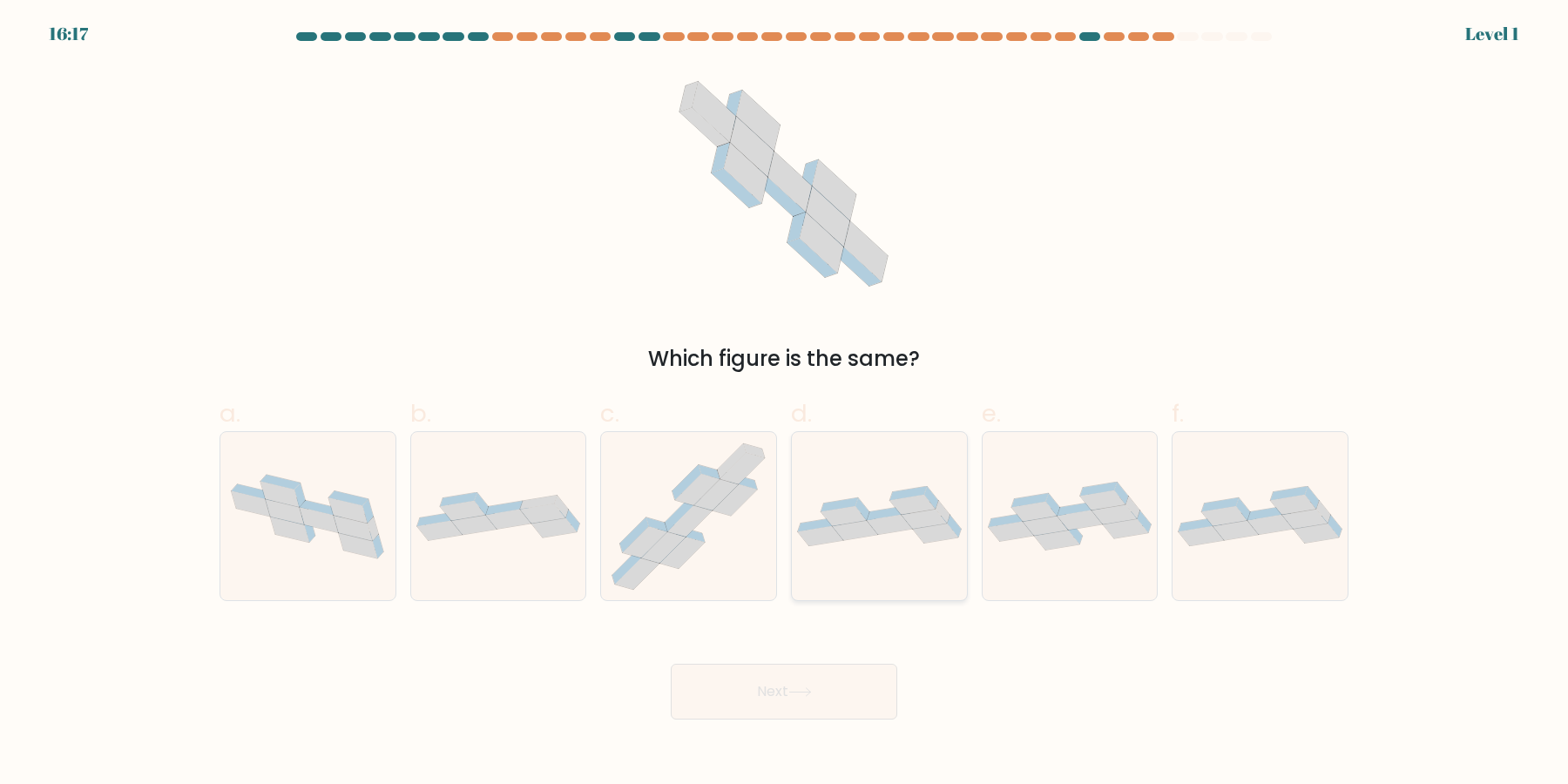
click at [829, 531] on icon at bounding box center [820, 537] width 45 height 20
click at [784, 404] on input "d." at bounding box center [784, 397] width 1 height 11
radio input "true"
click at [671, 664] on button "Next" at bounding box center [784, 691] width 226 height 56
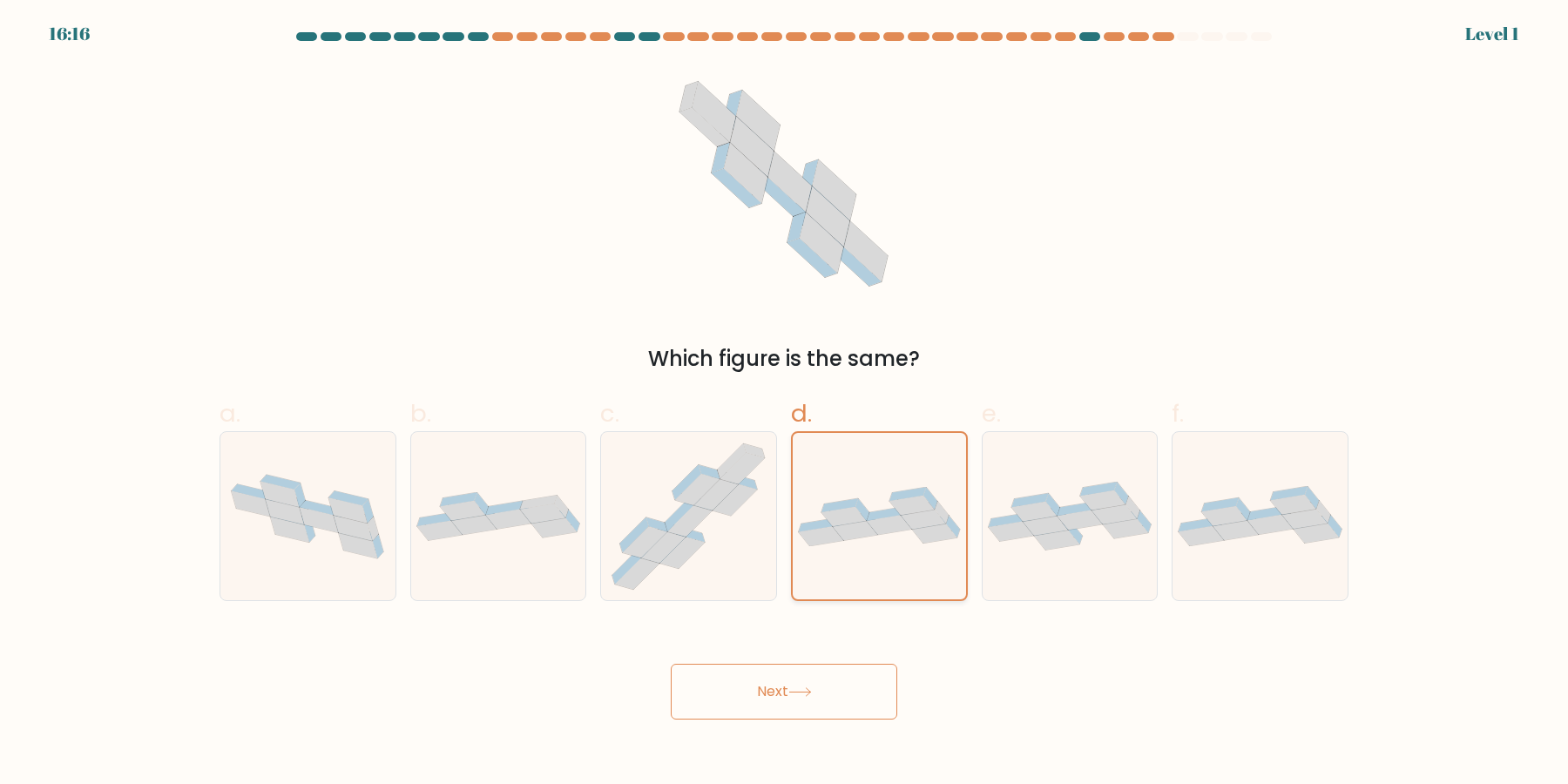
click at [671, 664] on button "Next" at bounding box center [784, 691] width 226 height 56
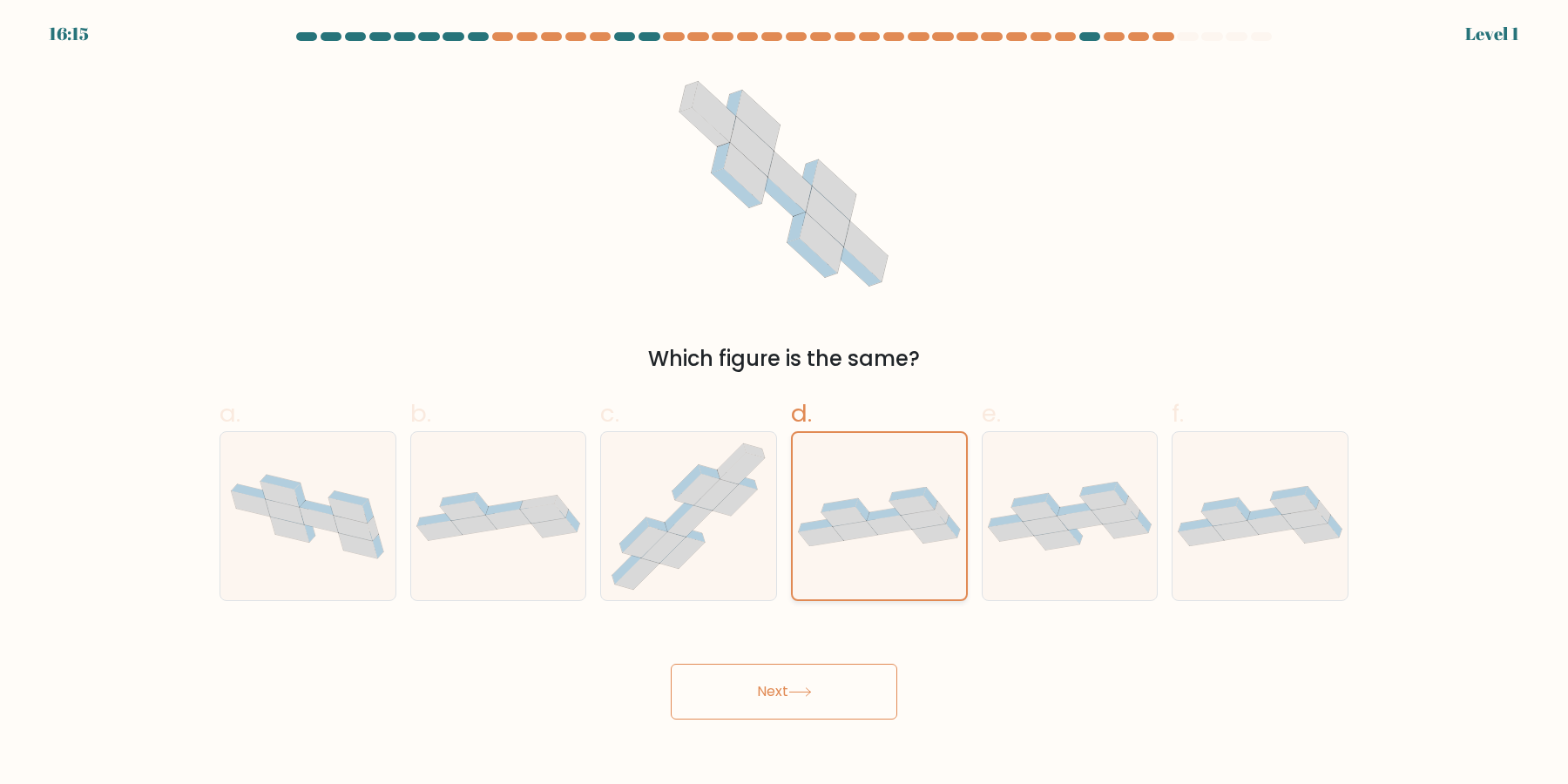
click at [671, 664] on button "Next" at bounding box center [784, 691] width 226 height 56
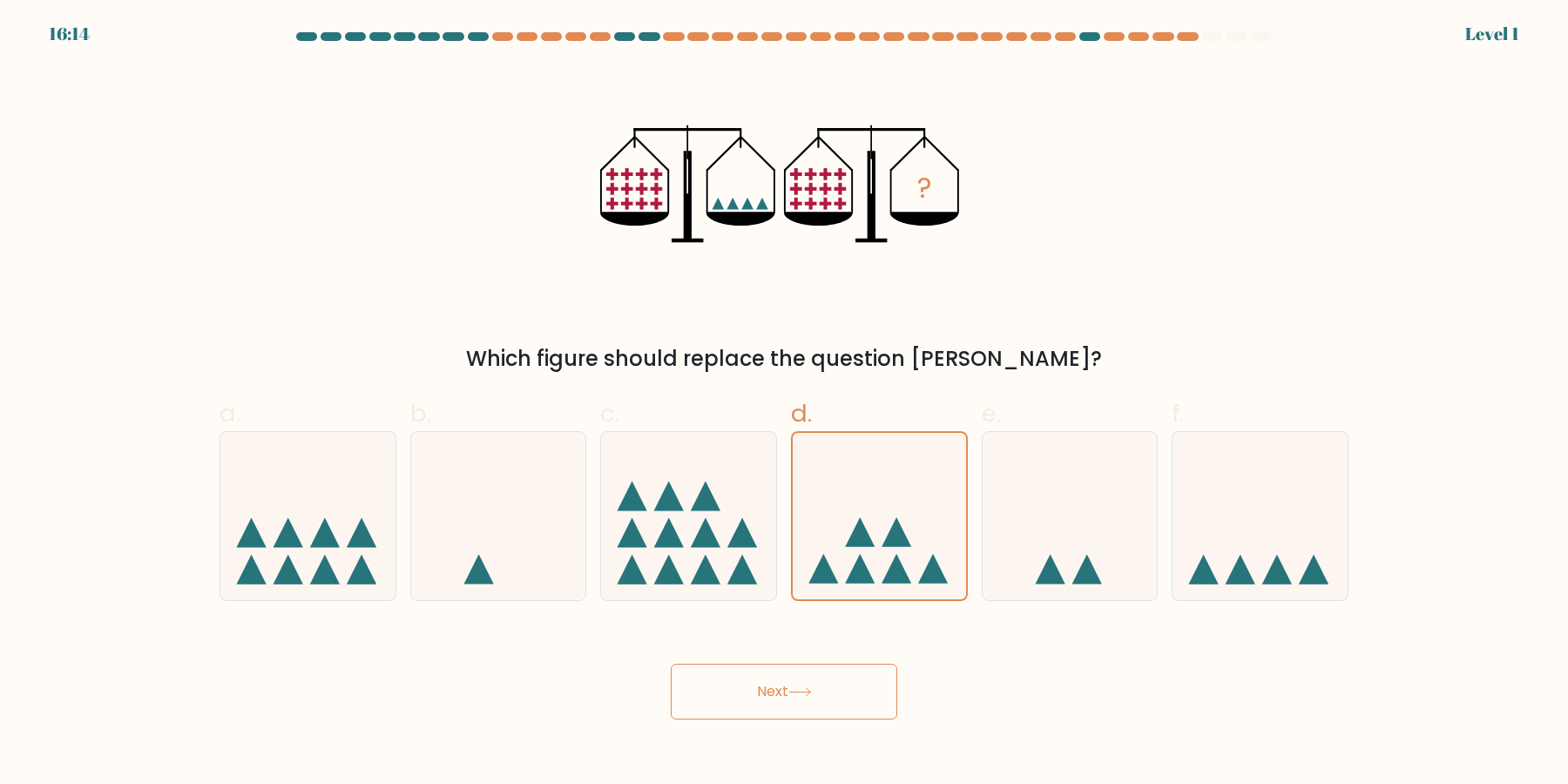
click at [671, 664] on button "Next" at bounding box center [784, 691] width 226 height 56
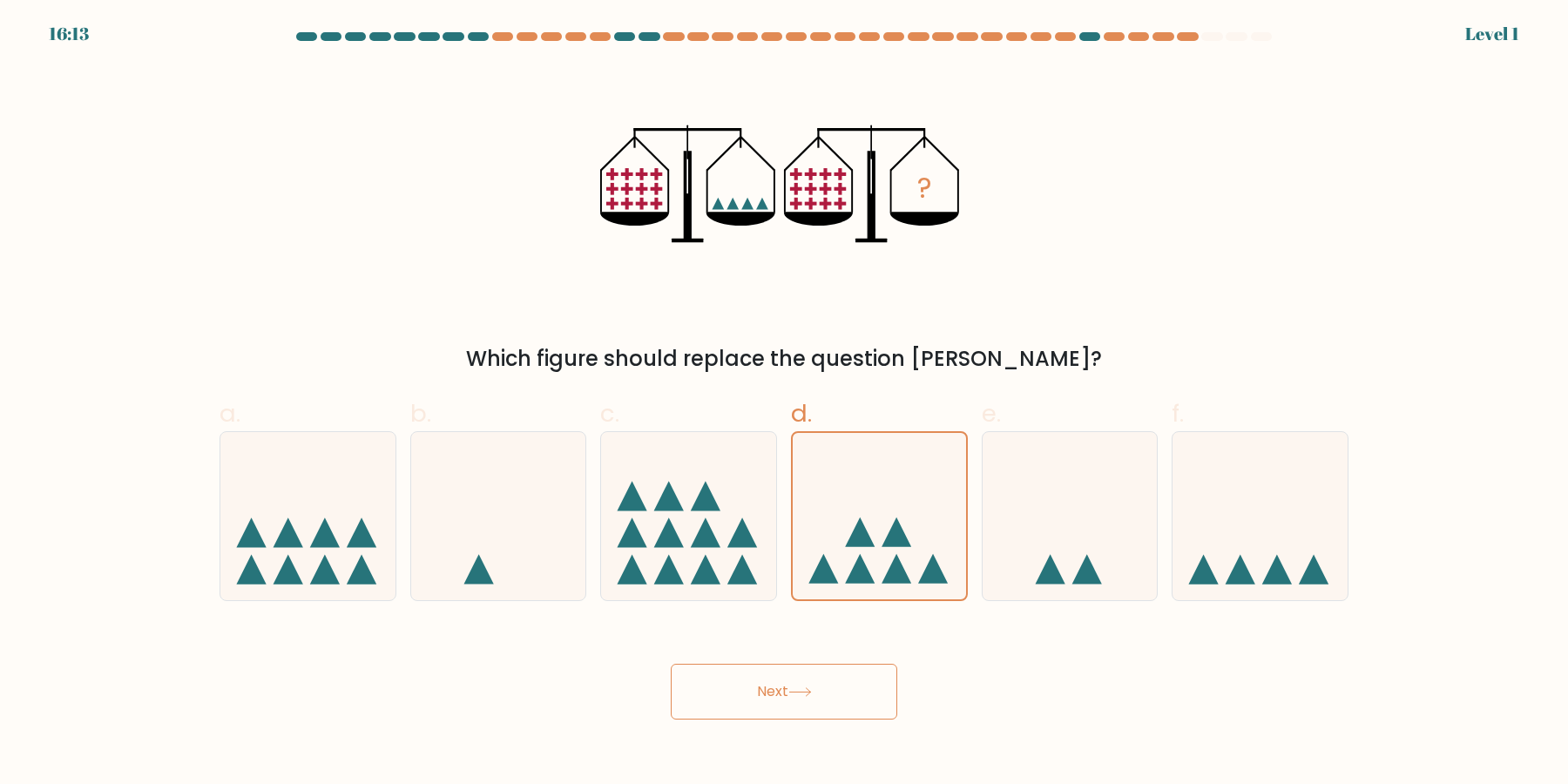
click button "Next" at bounding box center [784, 691] width 226 height 56
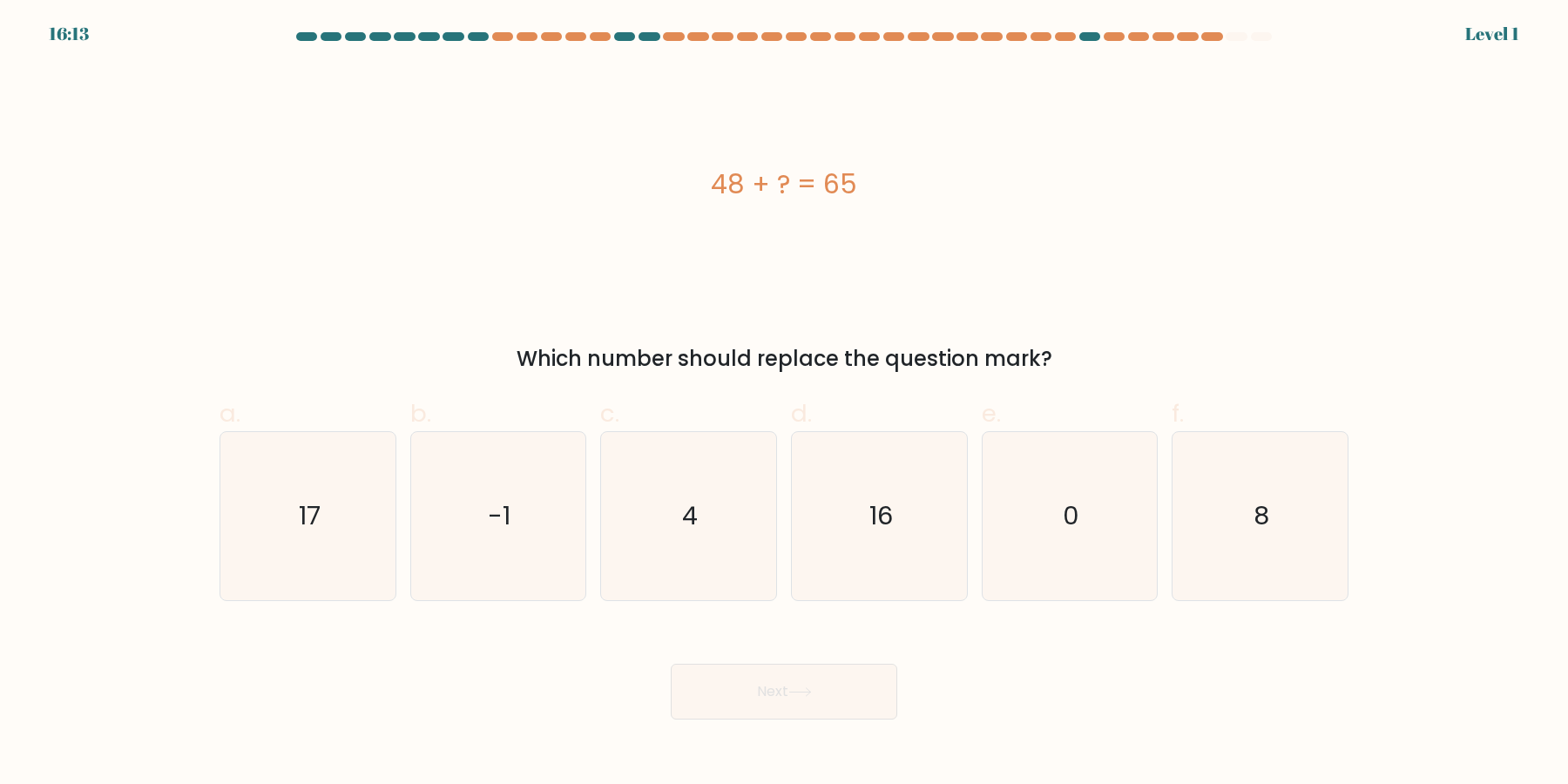
click at [671, 664] on button "Next" at bounding box center [784, 691] width 226 height 56
click at [829, 531] on icon "16" at bounding box center [880, 517] width 168 height 169
click at [784, 404] on input "d. 16" at bounding box center [784, 397] width 1 height 11
radio input "true"
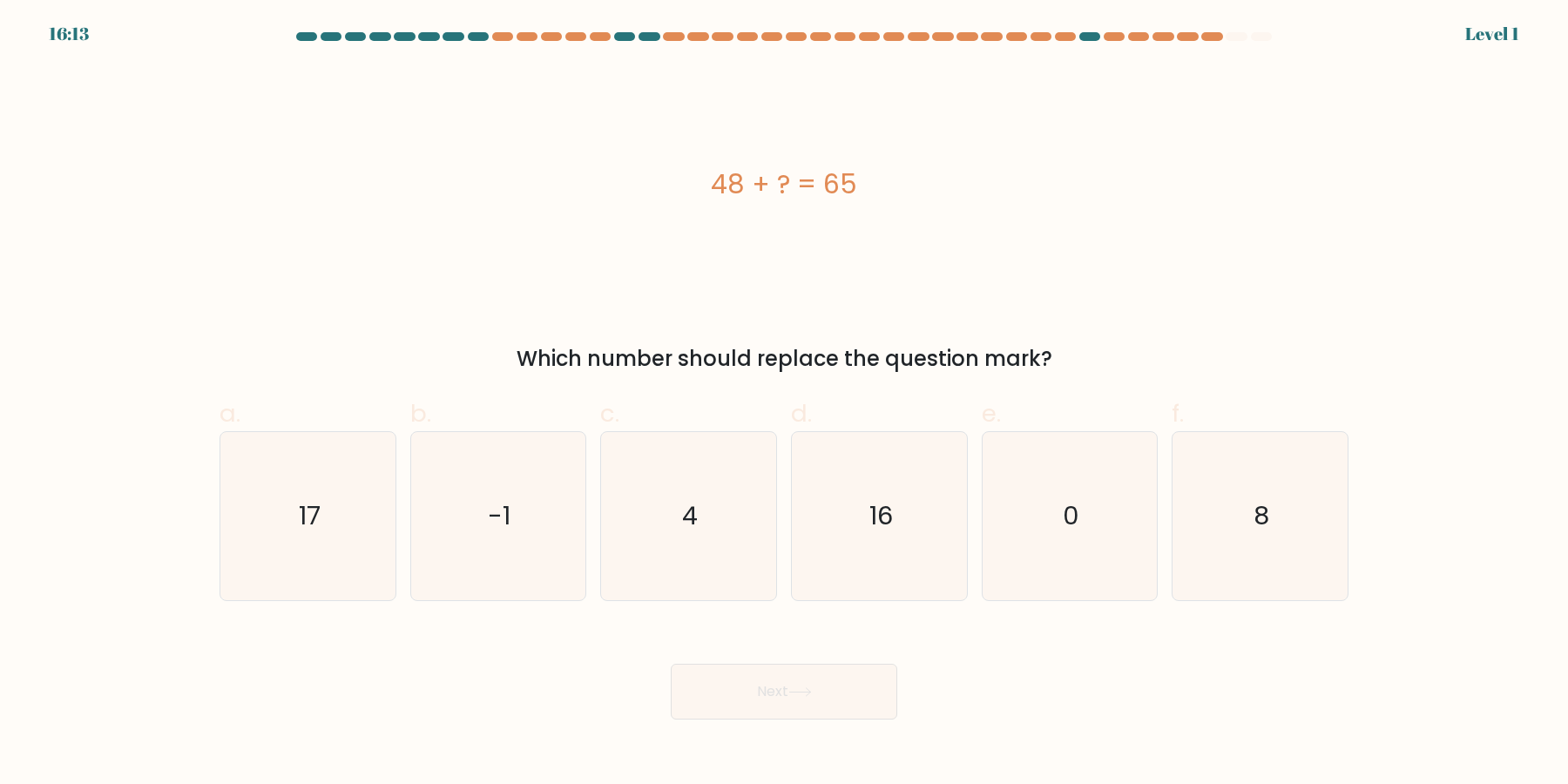
click at [671, 664] on button "Next" at bounding box center [784, 691] width 226 height 56
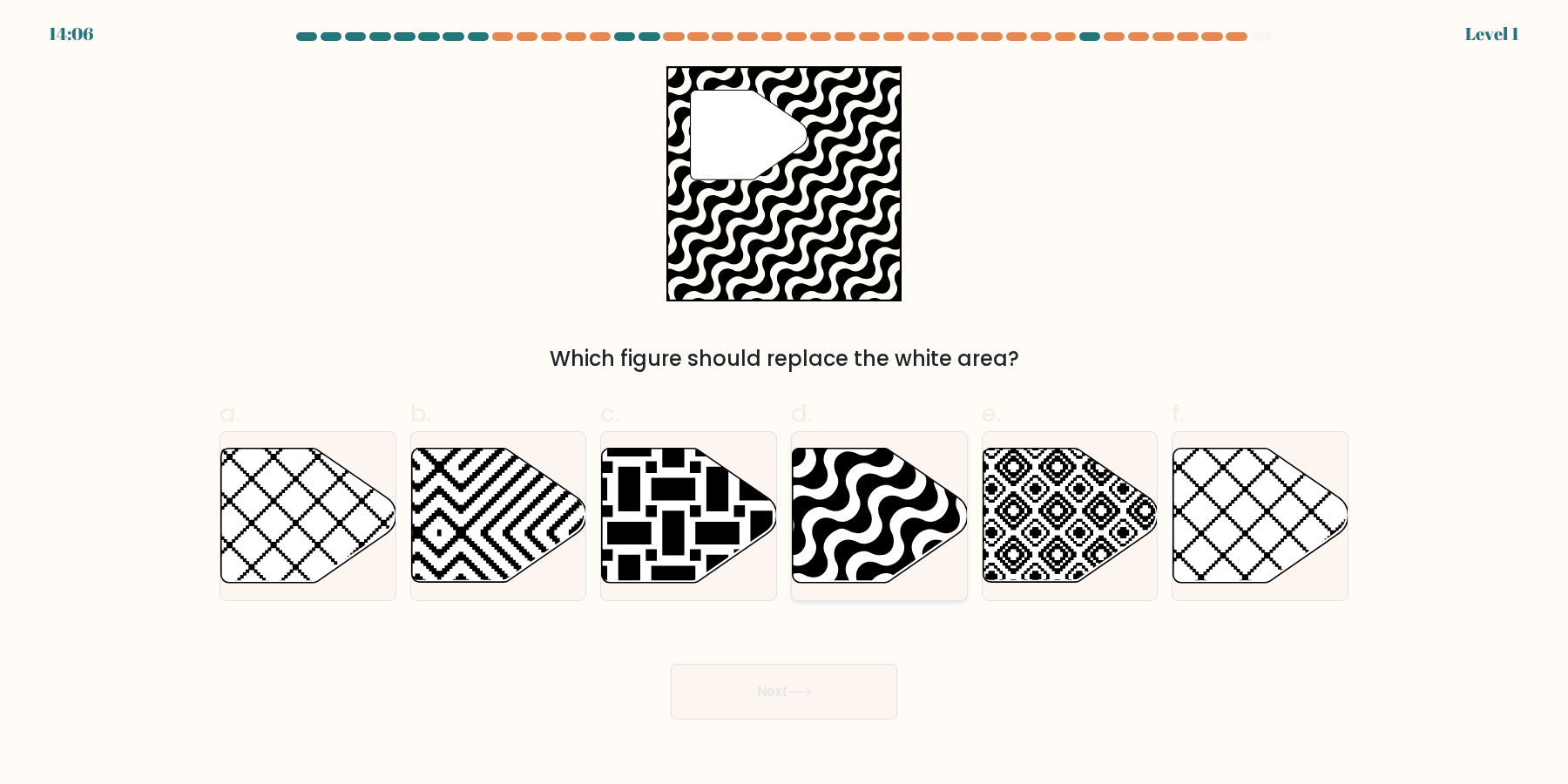
click at [873, 516] on icon at bounding box center [880, 516] width 175 height 135
click at [784, 404] on input "d." at bounding box center [784, 397] width 1 height 11
radio input "true"
click at [858, 652] on div "Next" at bounding box center [784, 670] width 1150 height 98
click at [839, 691] on button "Next" at bounding box center [784, 691] width 226 height 56
